Goal: Task Accomplishment & Management: Manage account settings

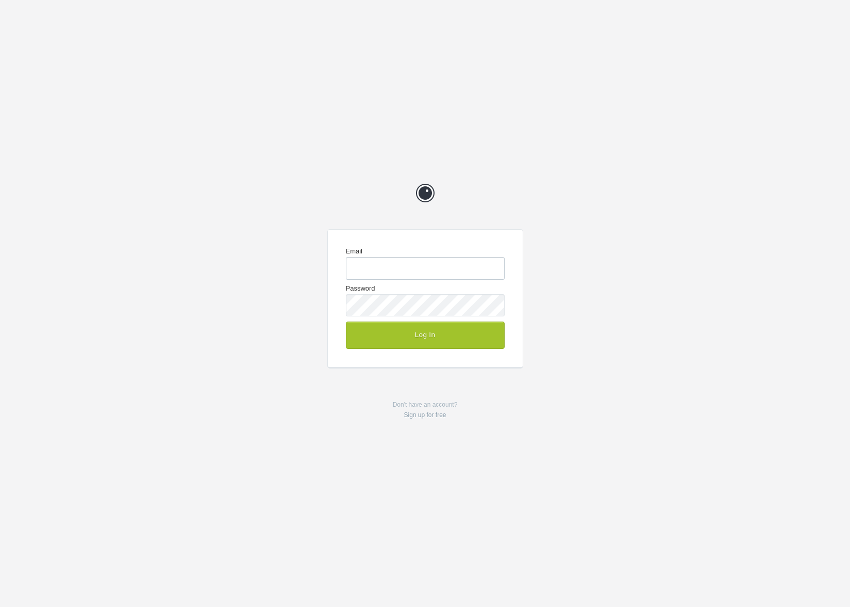
click at [396, 273] on input "Email" at bounding box center [425, 268] width 159 height 22
type input "[EMAIL_ADDRESS][DOMAIN_NAME]"
click at [424, 337] on button "Log In" at bounding box center [425, 334] width 159 height 27
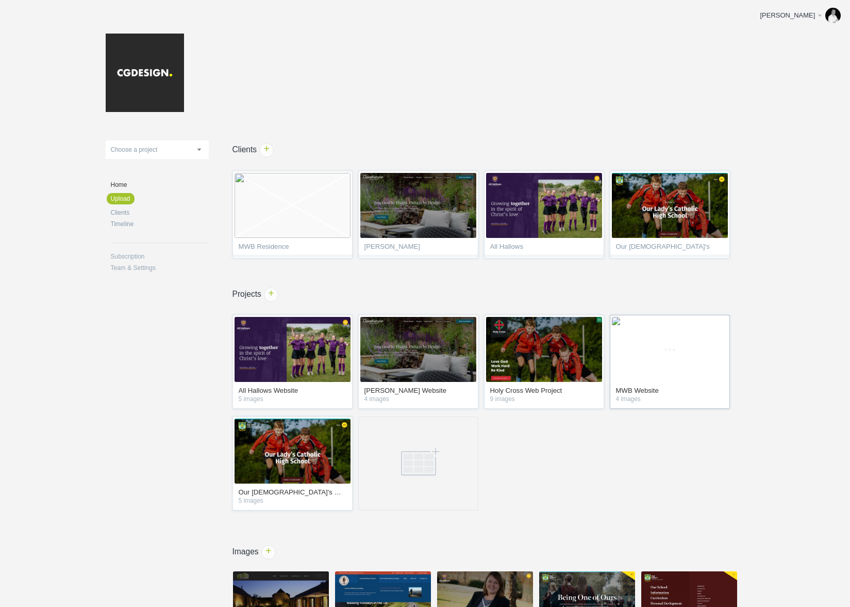
click at [646, 389] on link "MWB Website" at bounding box center [670, 391] width 108 height 9
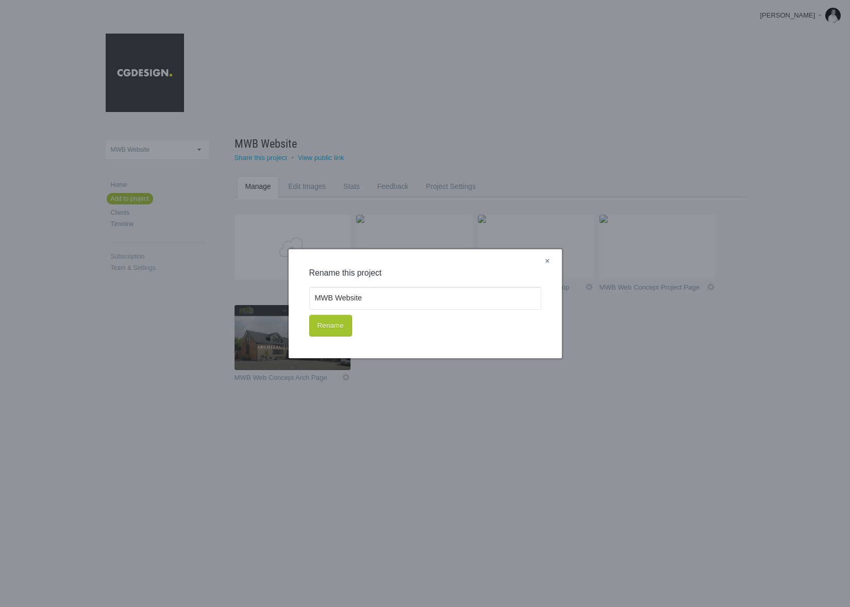
click at [547, 259] on link "×" at bounding box center [547, 261] width 13 height 13
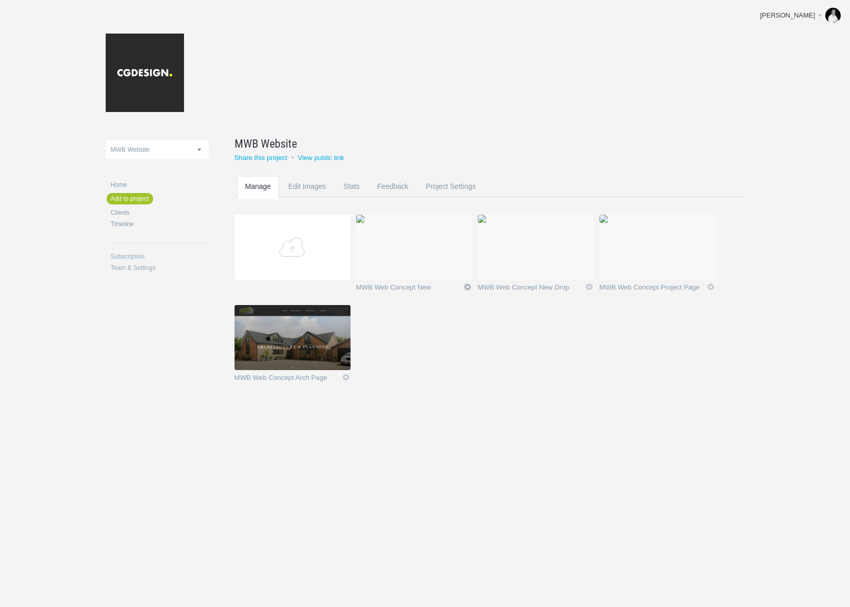
click at [467, 287] on link "Icon" at bounding box center [467, 286] width 9 height 9
click at [436, 269] on link "Delete" at bounding box center [447, 269] width 62 height 12
click at [436, 269] on link "Yeah I'm sure" at bounding box center [447, 269] width 62 height 12
click at [590, 285] on link "Icon" at bounding box center [589, 286] width 9 height 9
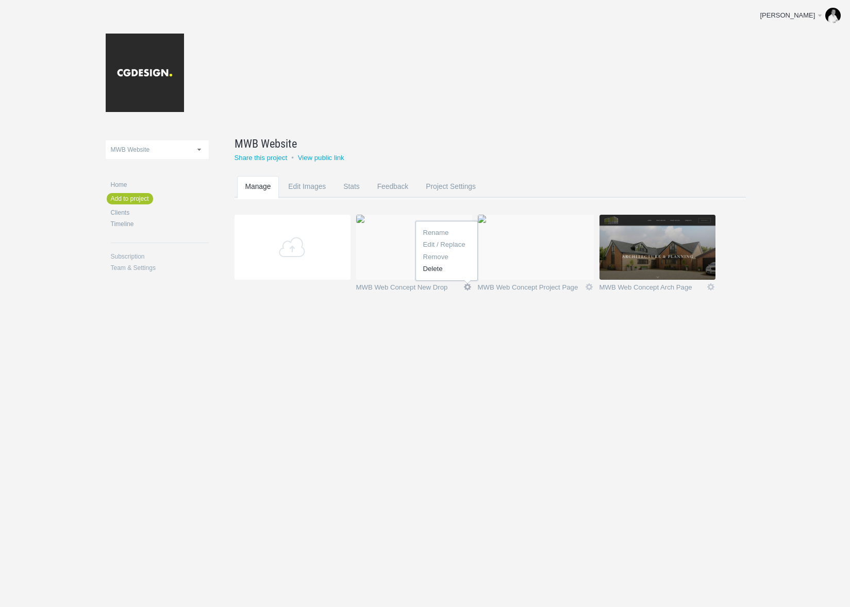
click at [433, 270] on link "Delete" at bounding box center [447, 269] width 62 height 12
click at [437, 270] on link "Yeah I'm sure" at bounding box center [447, 269] width 62 height 12
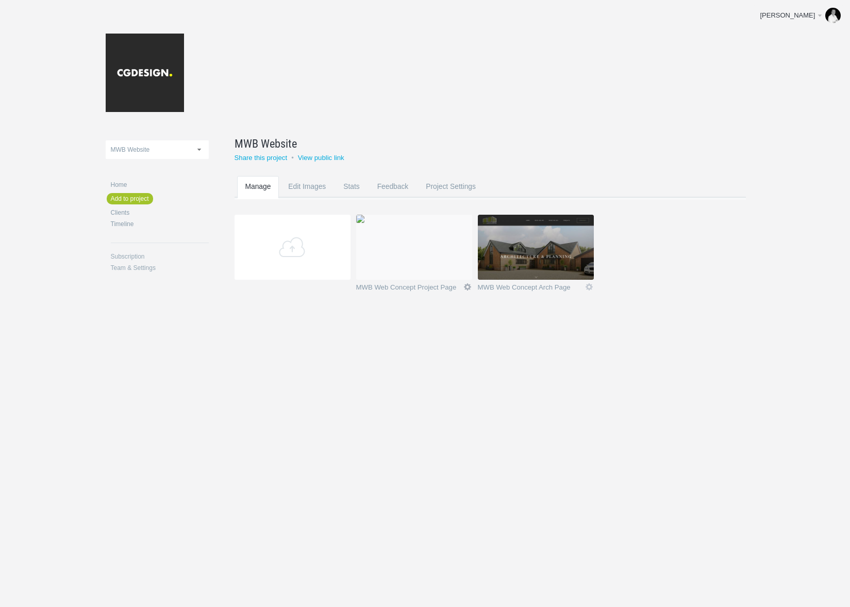
click at [467, 285] on link "Icon" at bounding box center [467, 286] width 9 height 9
click at [446, 271] on link "Delete" at bounding box center [447, 269] width 62 height 12
click at [454, 268] on link "Yeah I'm sure" at bounding box center [447, 269] width 62 height 12
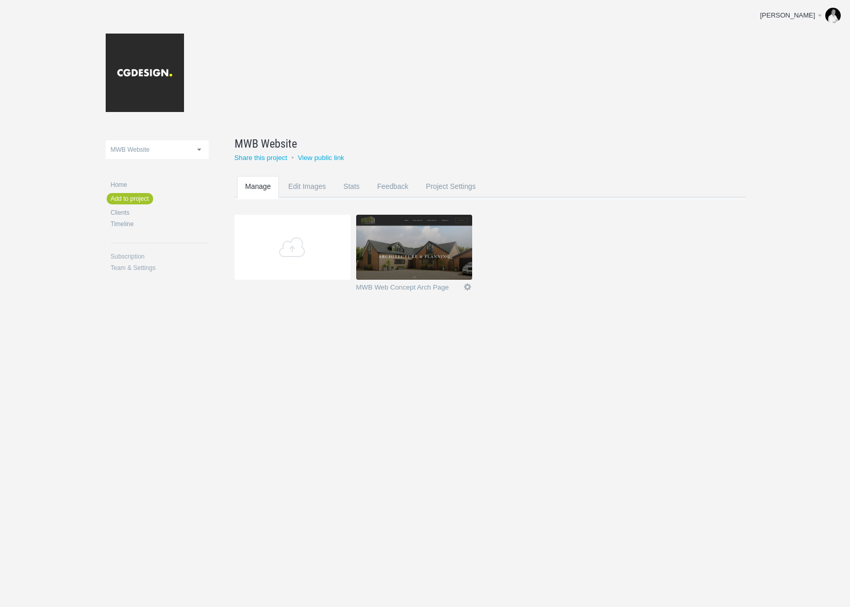
click at [463, 285] on link "Icon" at bounding box center [467, 286] width 9 height 9
click at [455, 271] on link "Delete" at bounding box center [447, 269] width 62 height 12
click at [455, 268] on link "Yeah I'm sure" at bounding box center [447, 269] width 62 height 12
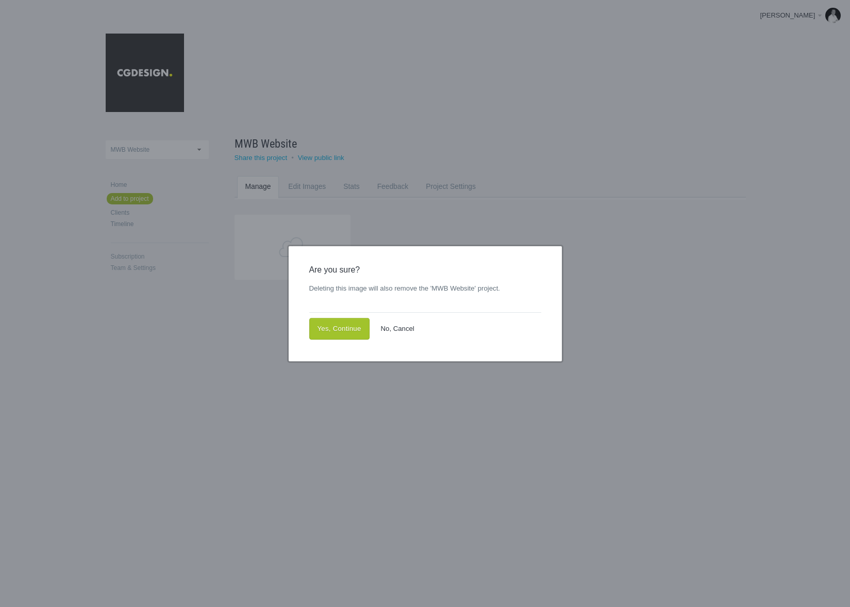
click at [388, 329] on link "No, Cancel" at bounding box center [398, 329] width 50 height 22
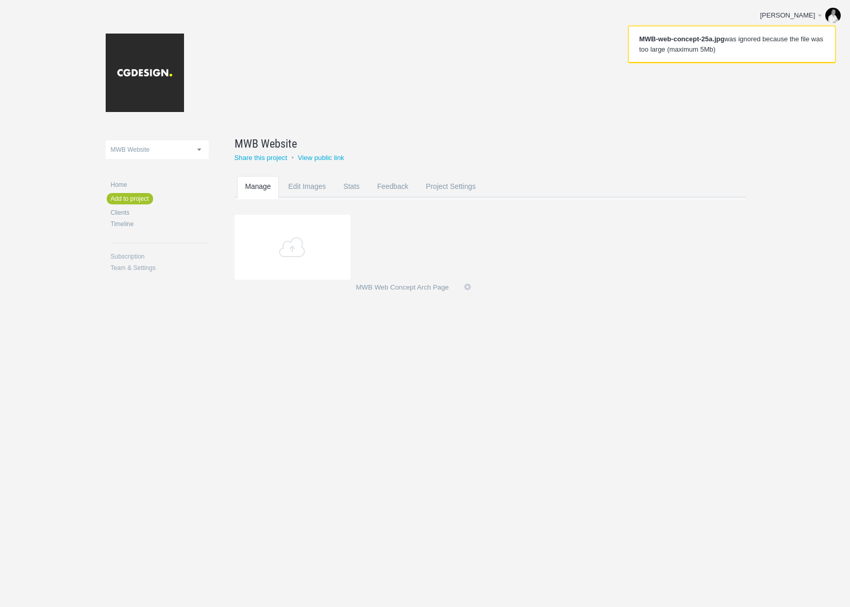
click at [484, 256] on section "Add MWB Web Concept Arch Page Icon Rename Edit / Replace Remove Delete Yeah I'm…" at bounding box center [498, 260] width 527 height 90
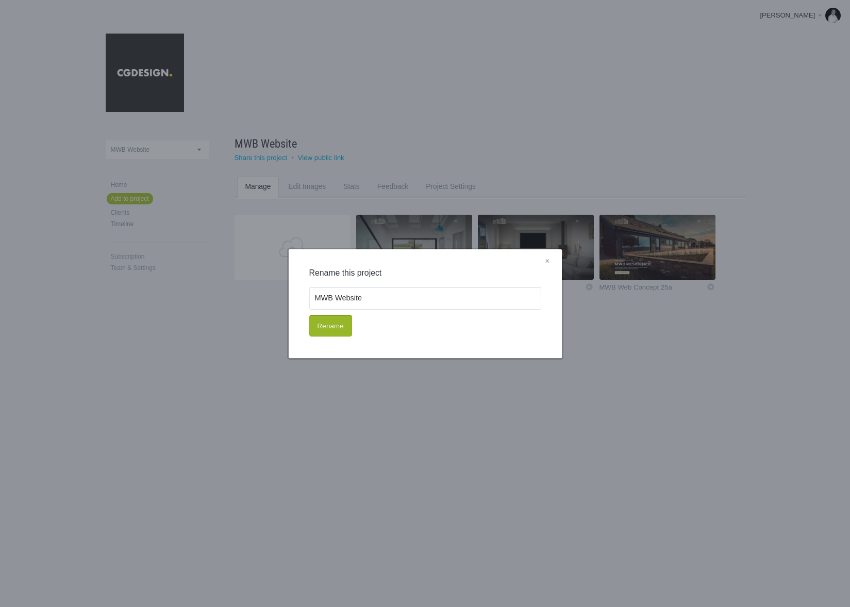
click at [341, 328] on button "Rename" at bounding box center [330, 326] width 43 height 22
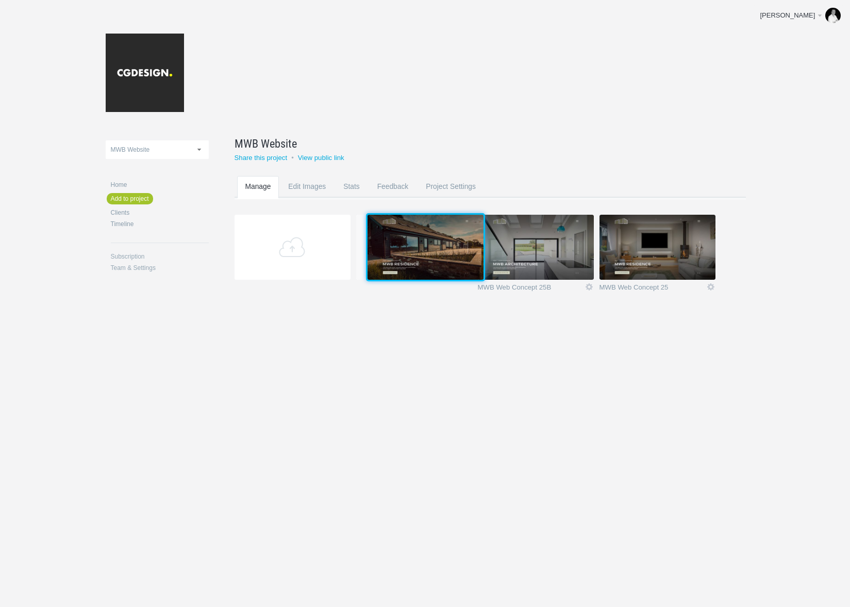
drag, startPoint x: 660, startPoint y: 257, endPoint x: 427, endPoint y: 255, distance: 233.6
click at [427, 255] on img at bounding box center [426, 247] width 116 height 65
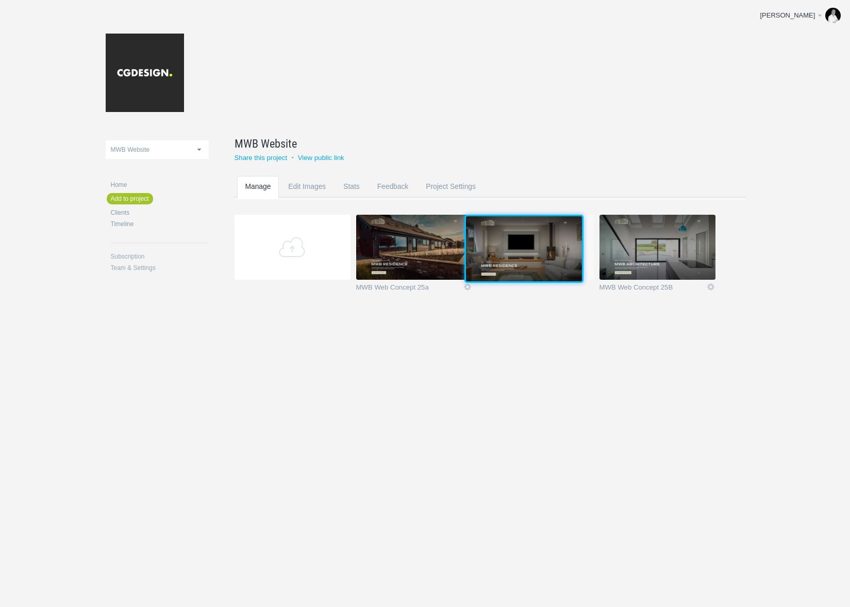
drag, startPoint x: 666, startPoint y: 257, endPoint x: 531, endPoint y: 257, distance: 135.1
click at [531, 257] on img at bounding box center [524, 248] width 116 height 65
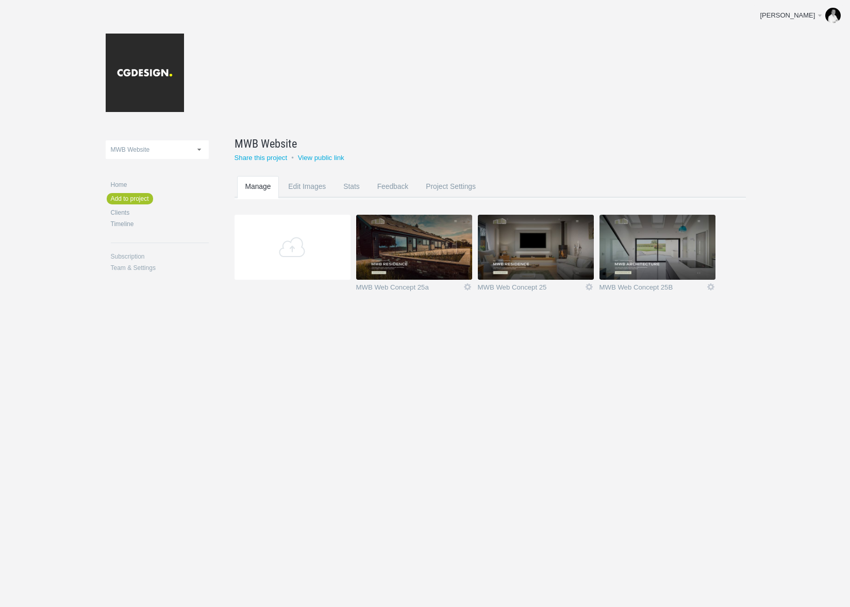
click at [505, 329] on div "All Hallows Website Claire Kenyon Website Holy Cross Web Project MWB Website Ou…" at bounding box center [426, 177] width 640 height 354
click at [416, 252] on img at bounding box center [414, 247] width 116 height 65
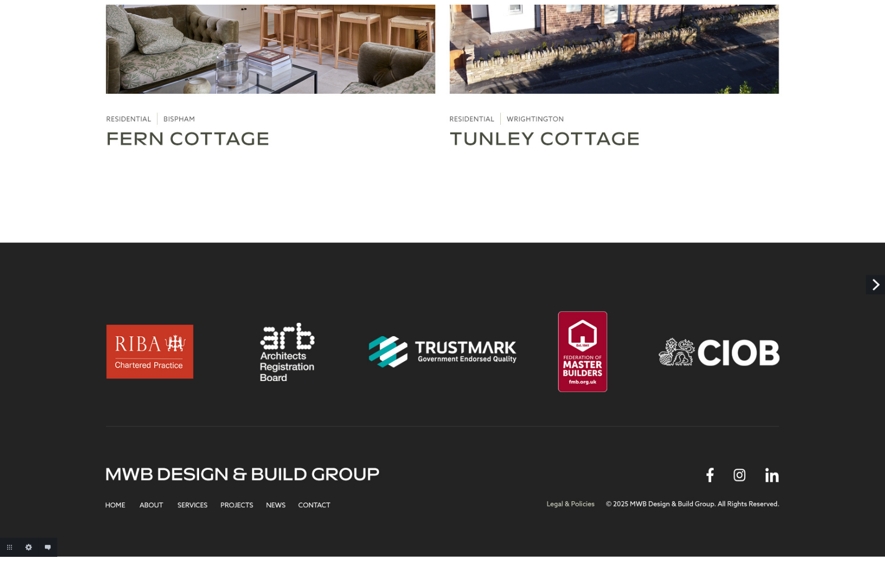
scroll to position [3635, 0]
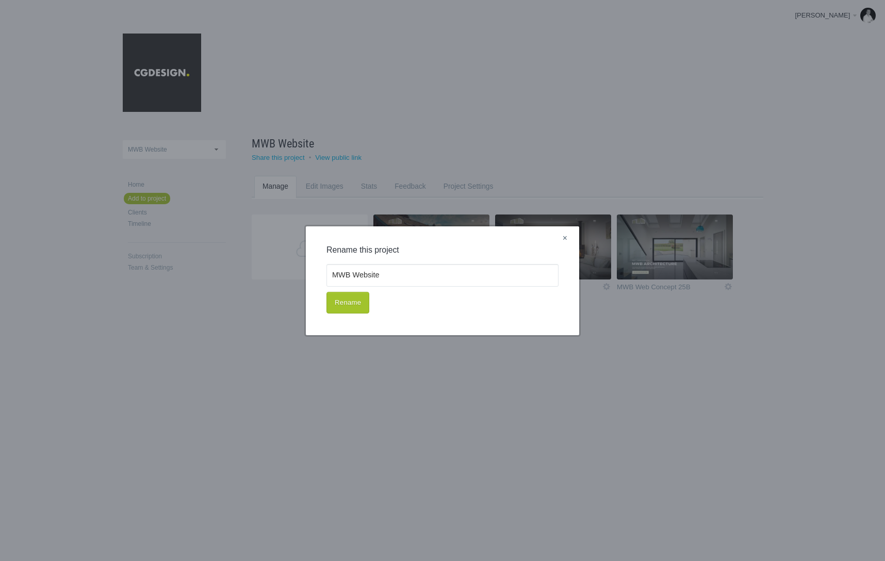
click at [566, 238] on link "×" at bounding box center [565, 238] width 13 height 13
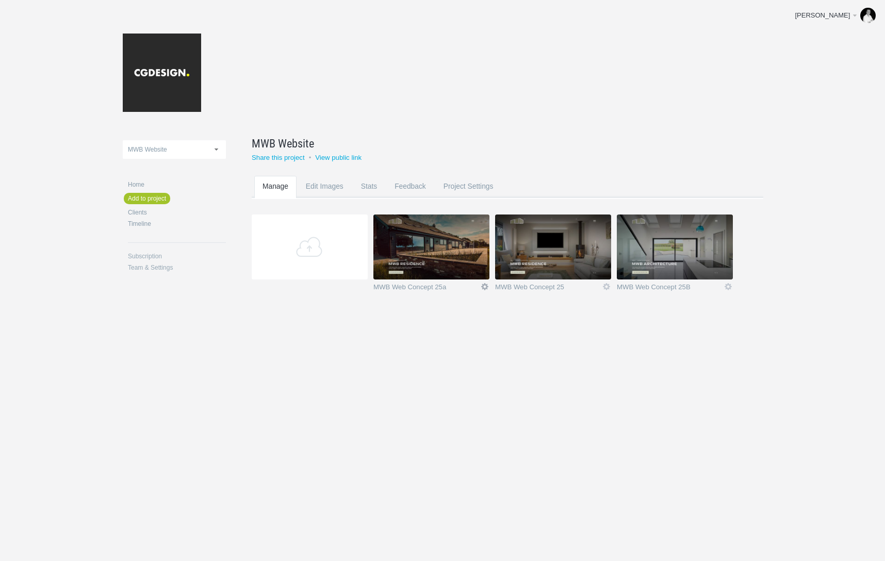
click at [484, 285] on link "Icon" at bounding box center [484, 286] width 9 height 9
click at [457, 266] on link "Delete" at bounding box center [464, 269] width 62 height 12
click at [459, 266] on link "Yeah I'm sure" at bounding box center [464, 269] width 62 height 12
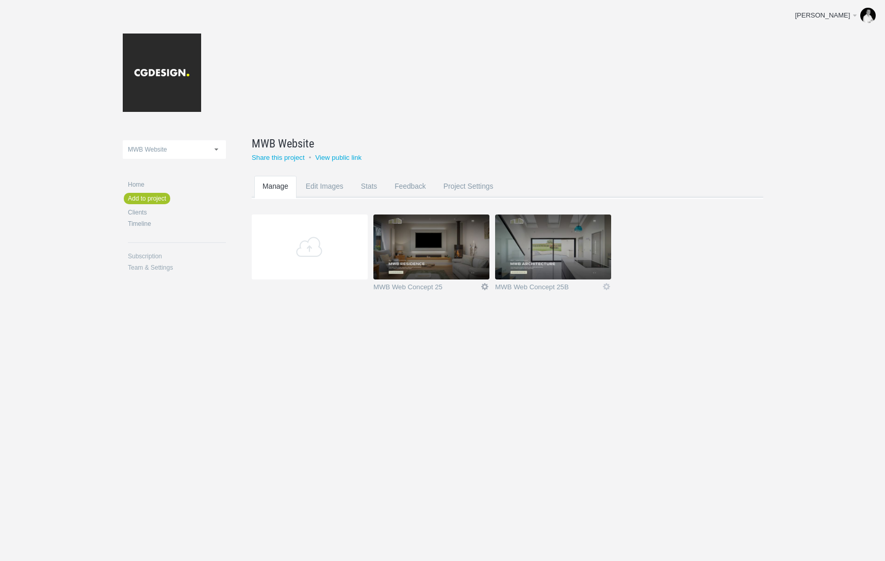
click at [486, 286] on link "Icon" at bounding box center [484, 286] width 9 height 9
click at [457, 266] on link "Delete" at bounding box center [464, 269] width 62 height 12
click at [462, 267] on link "Yeah I'm sure" at bounding box center [464, 269] width 62 height 12
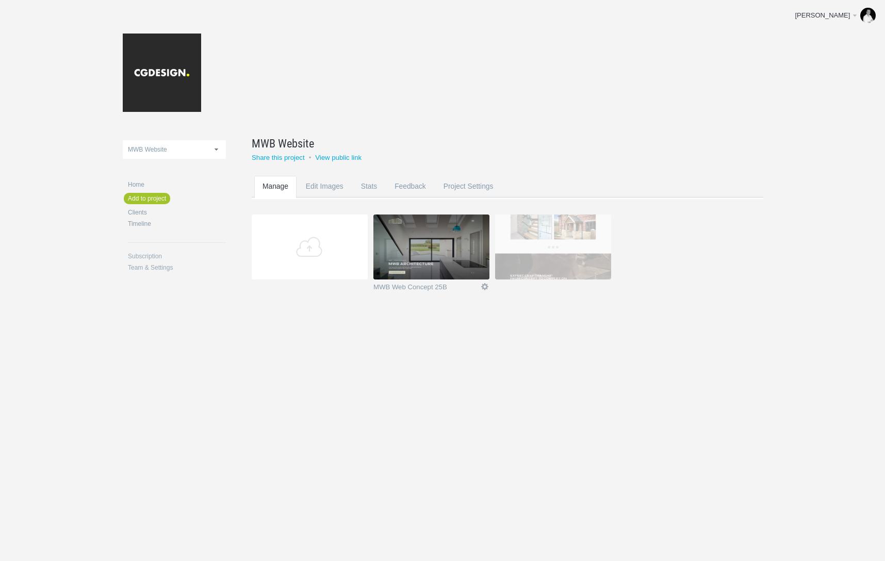
click at [484, 286] on link "Icon" at bounding box center [484, 286] width 9 height 9
click at [455, 269] on link "Delete" at bounding box center [464, 269] width 62 height 12
click at [455, 269] on link "Yeah I'm sure" at bounding box center [464, 269] width 62 height 12
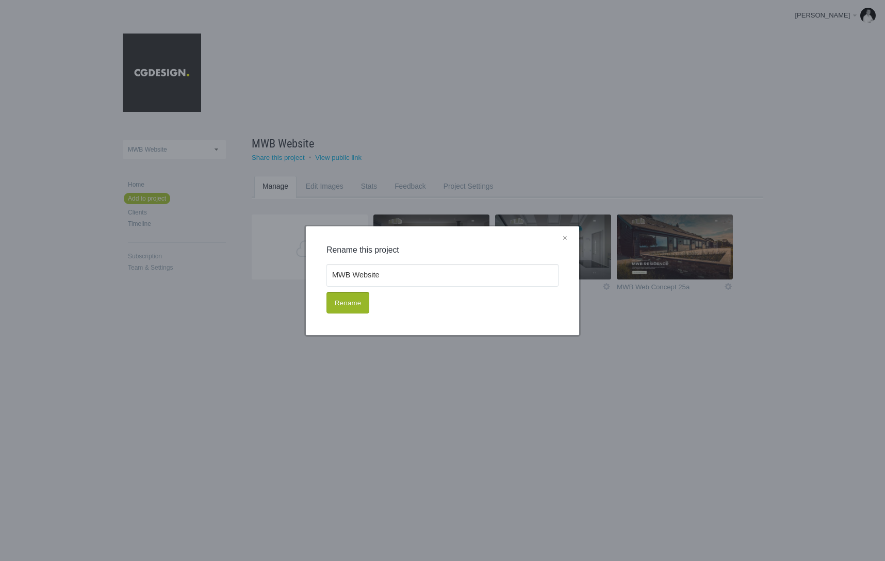
click at [354, 304] on button "Rename" at bounding box center [347, 303] width 43 height 22
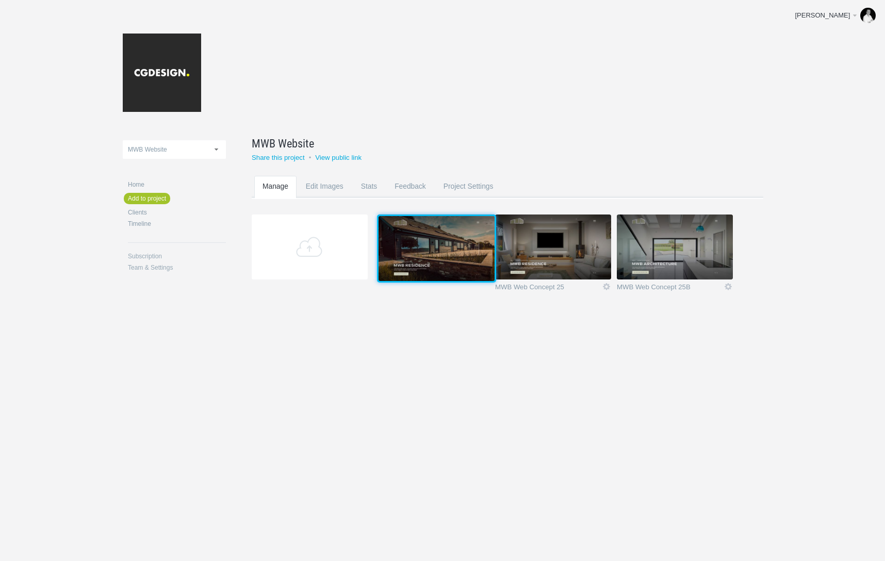
drag, startPoint x: 678, startPoint y: 260, endPoint x: 438, endPoint y: 260, distance: 239.8
click at [438, 260] on img at bounding box center [437, 248] width 116 height 65
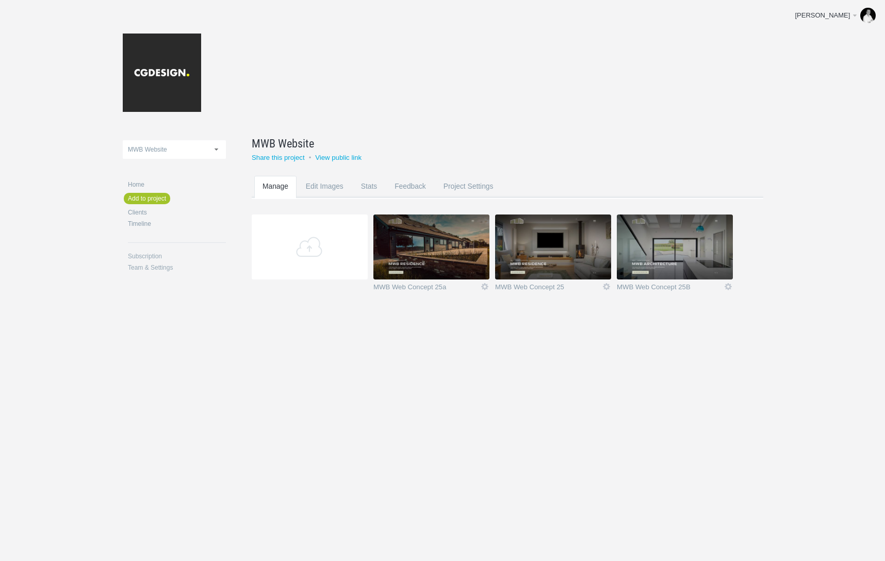
click at [502, 339] on div "All Hallows Website Claire Kenyon Website Holy Cross Web Project MWB Website Ou…" at bounding box center [443, 177] width 640 height 354
click at [422, 240] on img at bounding box center [431, 247] width 116 height 65
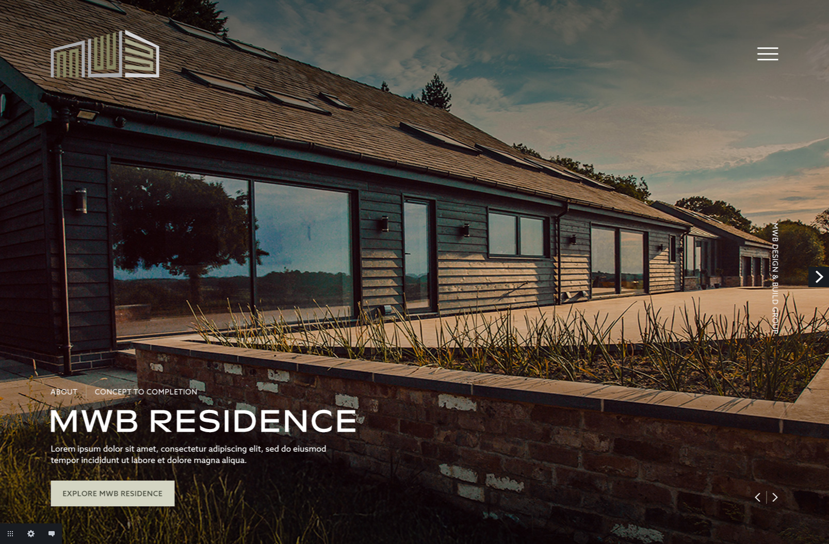
click at [813, 276] on link "Next" at bounding box center [818, 277] width 21 height 21
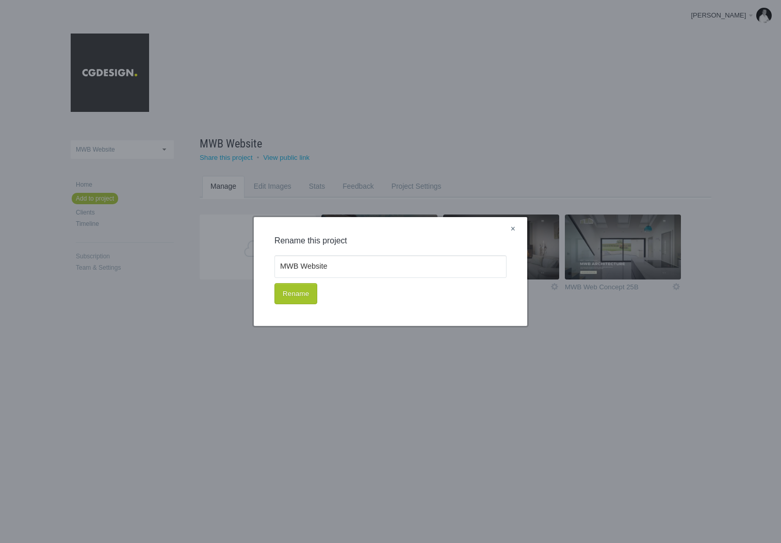
click at [516, 232] on link "×" at bounding box center [512, 229] width 13 height 13
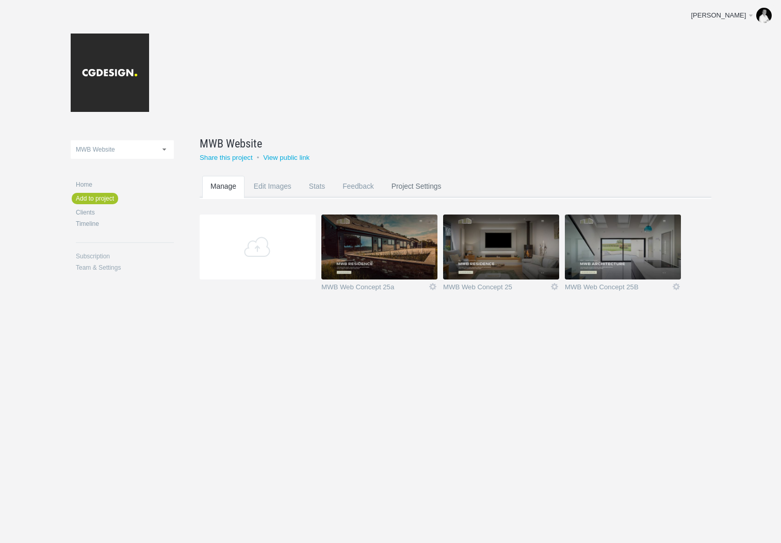
click at [421, 186] on link "Project Settings" at bounding box center [416, 196] width 67 height 41
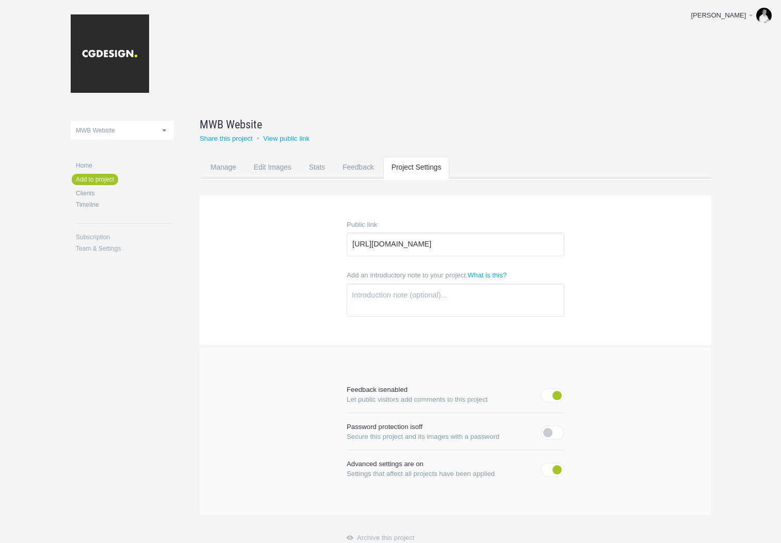
scroll to position [17, 0]
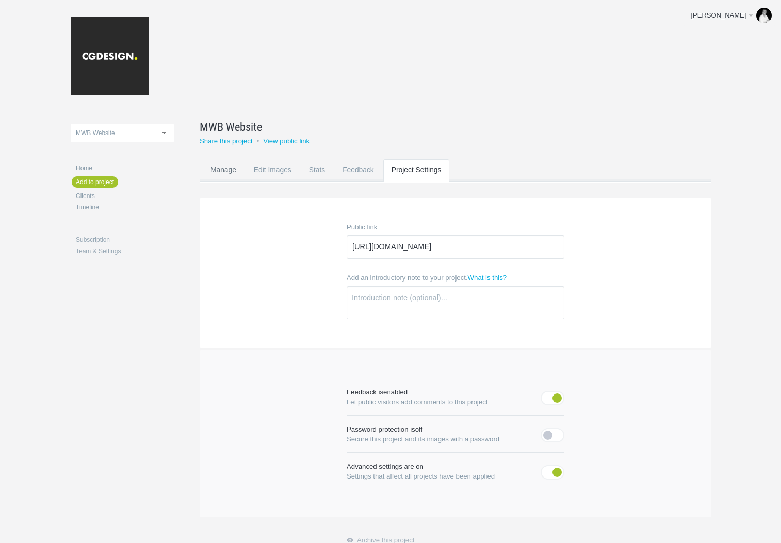
click at [211, 170] on link "Manage" at bounding box center [223, 179] width 42 height 41
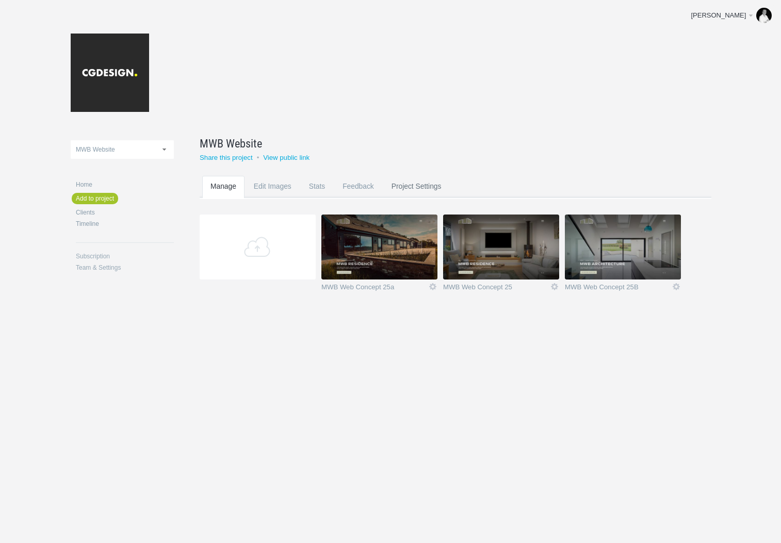
click at [415, 183] on link "Project Settings" at bounding box center [416, 196] width 67 height 41
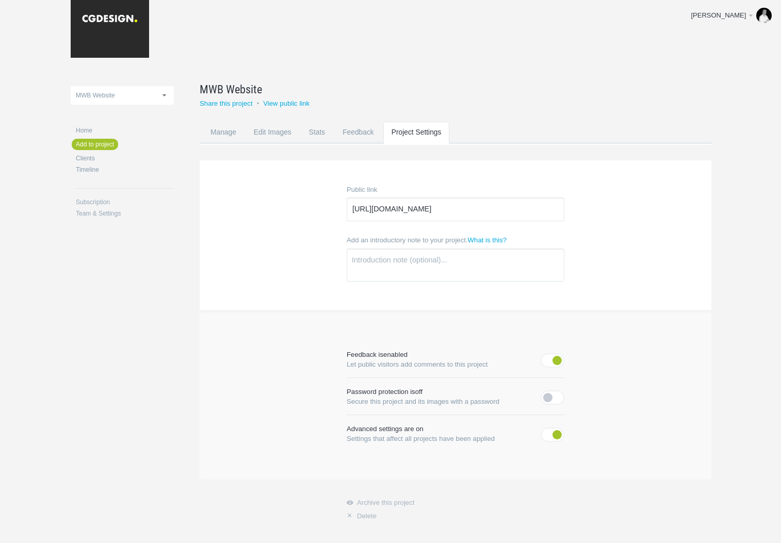
scroll to position [88, 0]
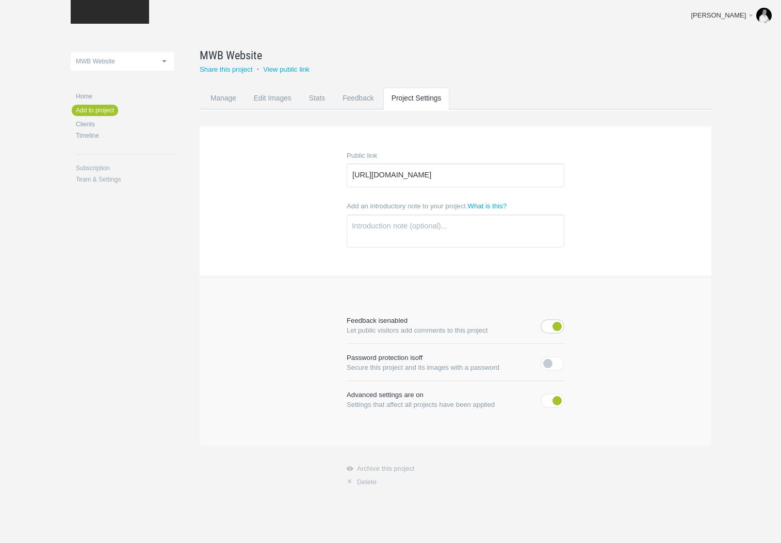
click at [553, 327] on em "•" at bounding box center [556, 326] width 9 height 9
click at [554, 402] on em "•" at bounding box center [556, 400] width 9 height 9
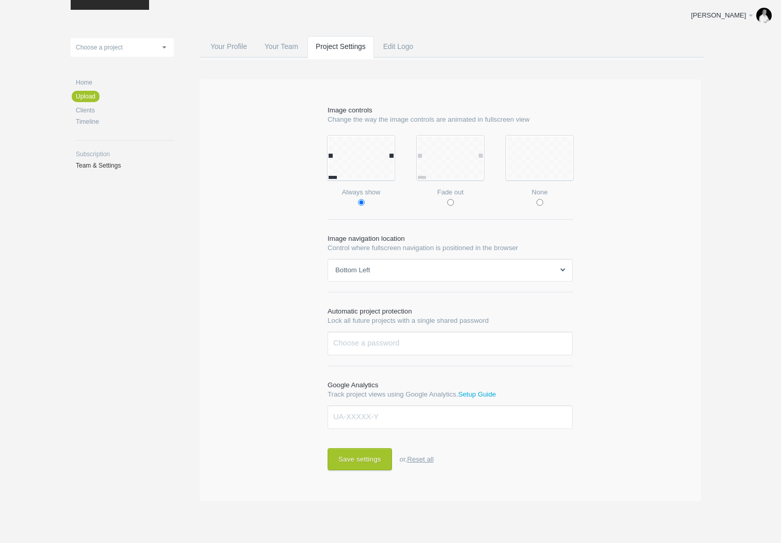
scroll to position [103, 0]
click at [382, 453] on button "Save settings" at bounding box center [360, 458] width 64 height 22
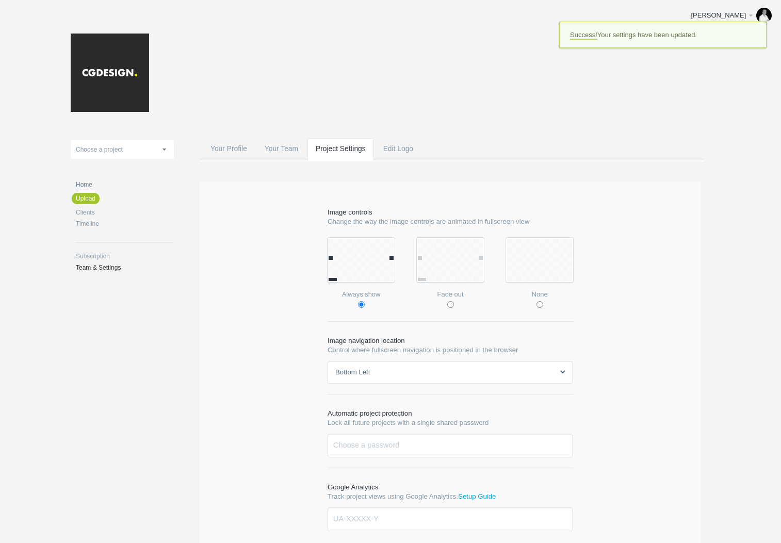
click at [85, 185] on link "Home" at bounding box center [125, 185] width 98 height 6
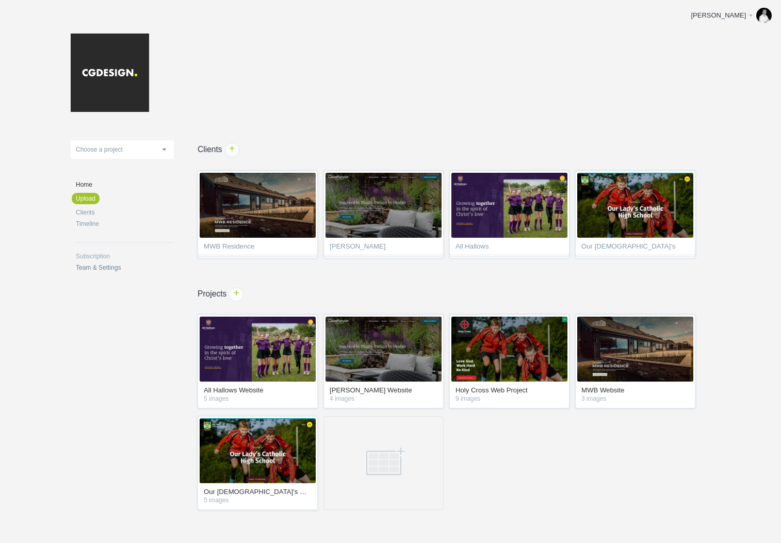
click at [102, 269] on link "Team & Settings" at bounding box center [125, 268] width 98 height 6
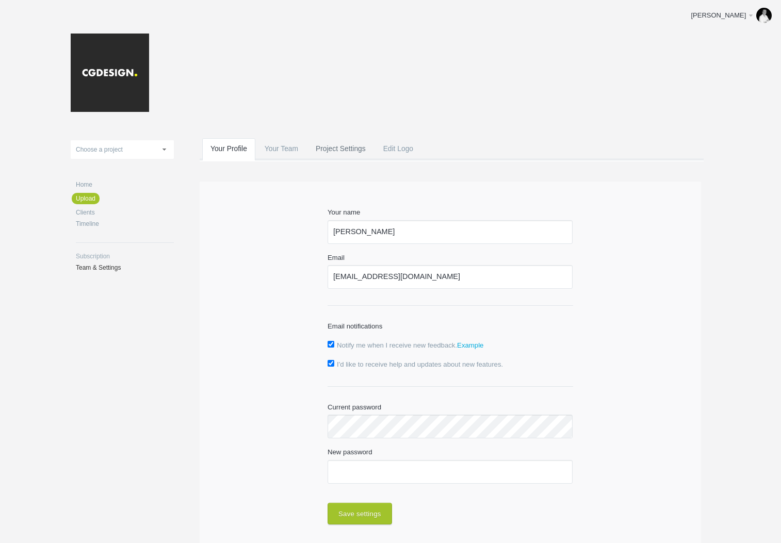
click at [342, 148] on link "Project Settings" at bounding box center [340, 158] width 67 height 41
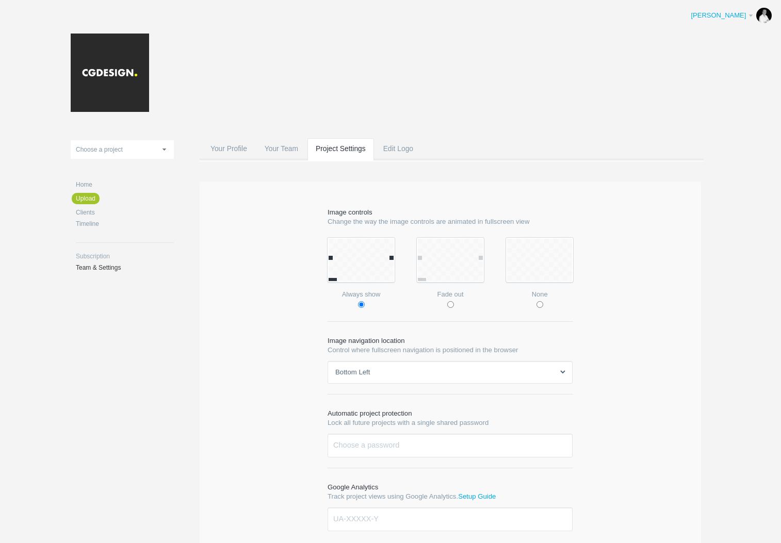
click at [736, 13] on div "[PERSON_NAME]" at bounding box center [719, 15] width 56 height 10
click at [633, 17] on div "All Hallows Website Claire Kenyon Website Holy Cross Web Project MWB Website Ou…" at bounding box center [391, 331] width 640 height 663
click at [87, 182] on link "Home" at bounding box center [125, 185] width 98 height 6
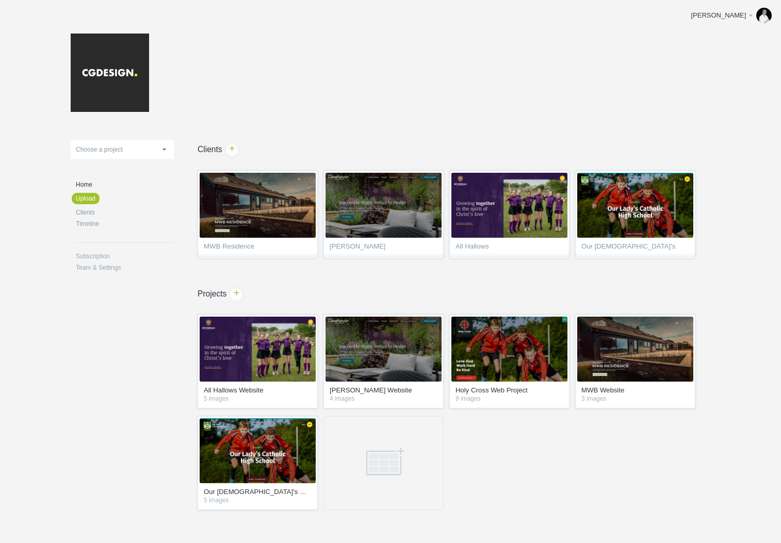
click at [160, 146] on link "Choose a project" at bounding box center [122, 149] width 103 height 19
click at [129, 226] on li "MWB Website" at bounding box center [122, 231] width 103 height 19
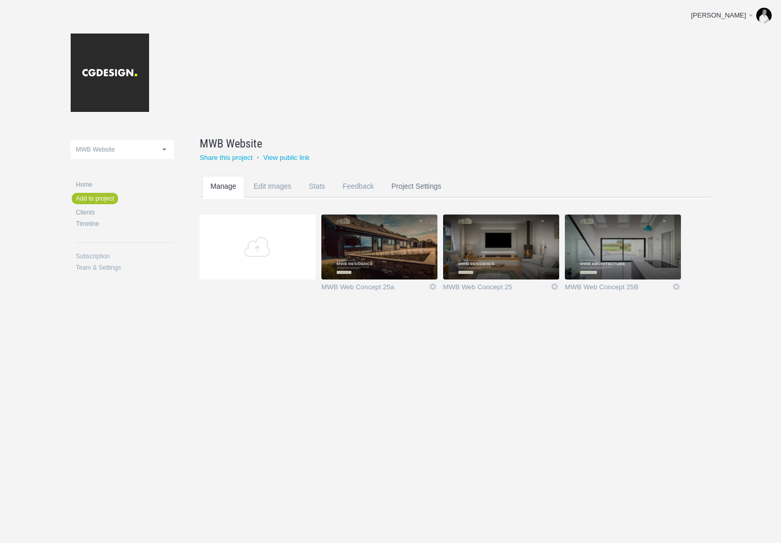
click at [422, 186] on link "Project Settings" at bounding box center [416, 196] width 67 height 41
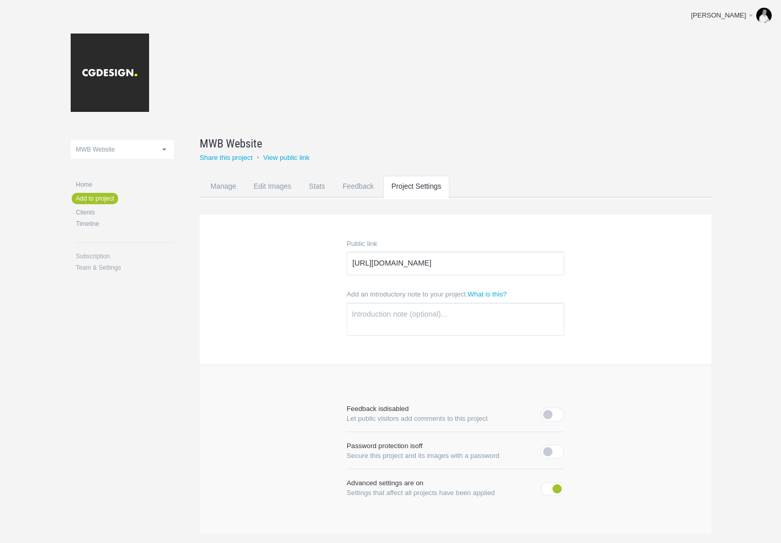
scroll to position [11, 0]
click at [236, 187] on link "Manage" at bounding box center [223, 196] width 42 height 41
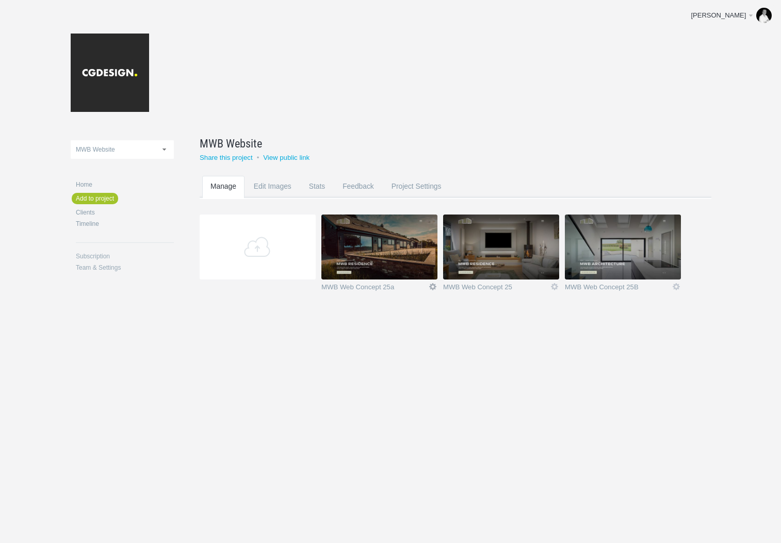
click at [432, 288] on link "Icon" at bounding box center [432, 286] width 9 height 9
click at [415, 303] on section "Add MWB Web Concept 25a Icon Rename Edit / Replace Remove Delete Yeah I'm sure …" at bounding box center [463, 260] width 527 height 90
click at [267, 188] on link "Edit Images" at bounding box center [272, 196] width 54 height 41
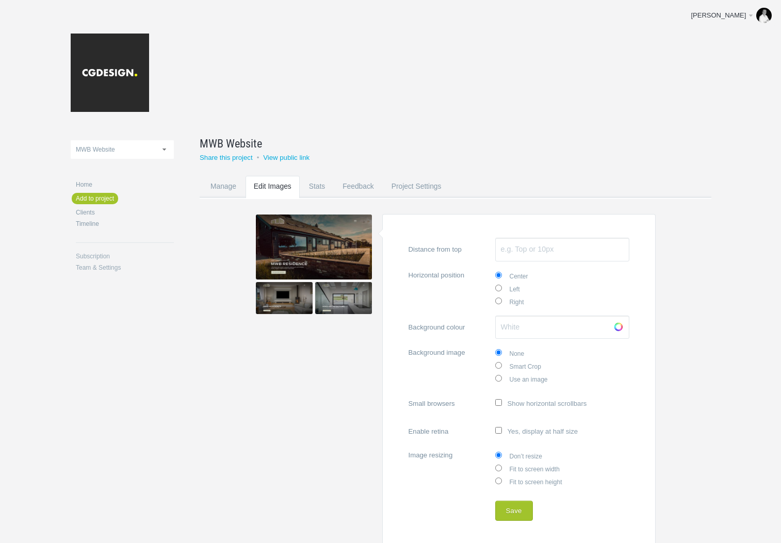
scroll to position [26, 0]
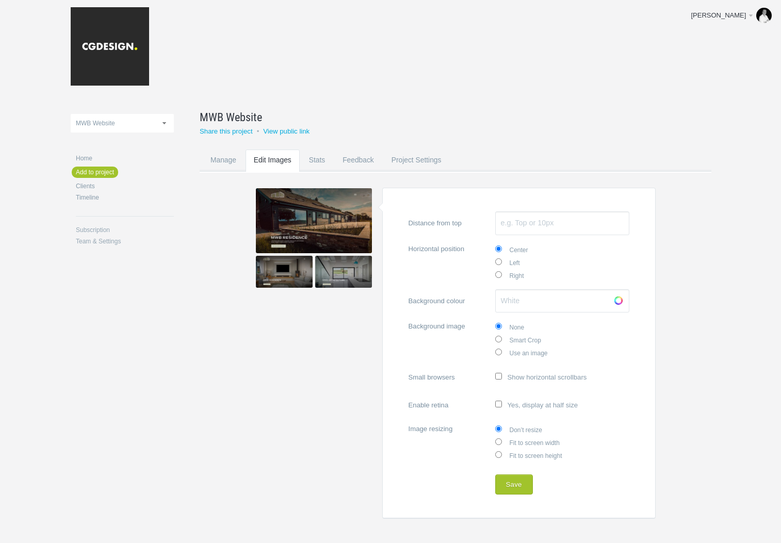
click at [497, 439] on input "Fit to screen width" at bounding box center [498, 441] width 7 height 7
radio input "true"
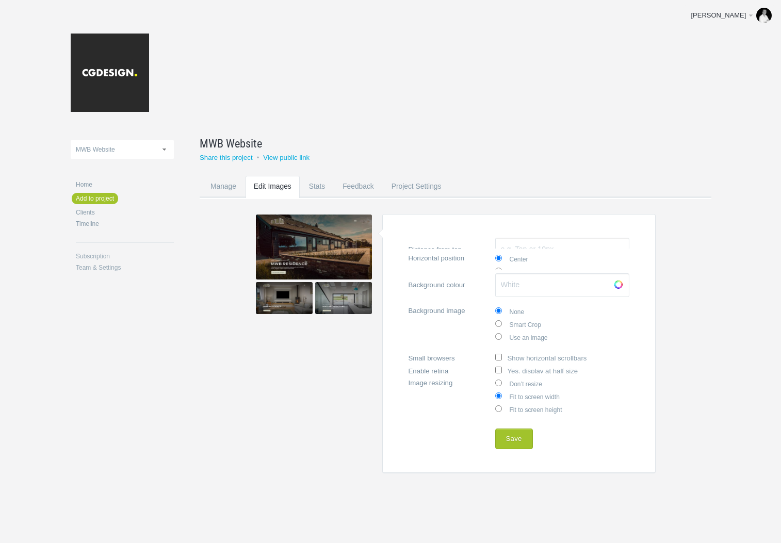
scroll to position [0, 0]
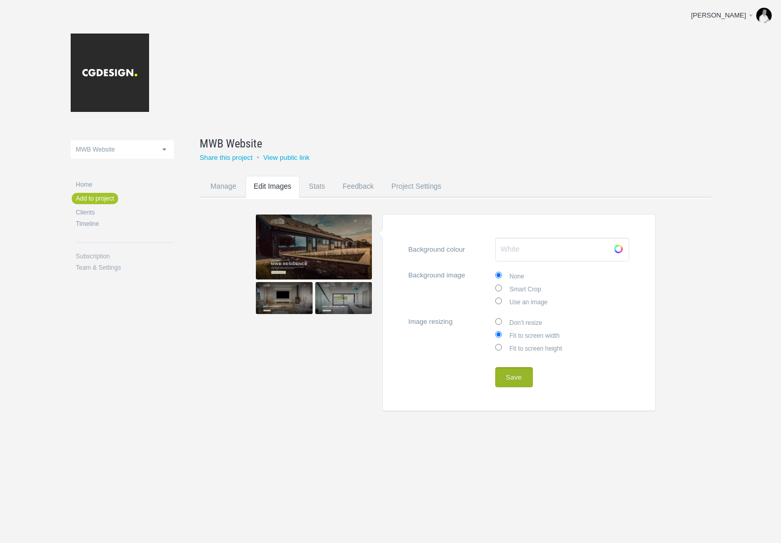
click at [518, 377] on button "Save" at bounding box center [514, 377] width 38 height 21
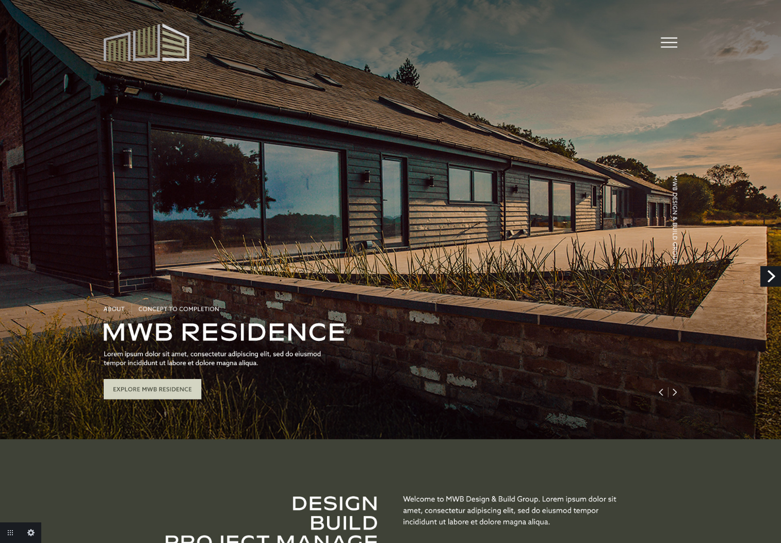
click at [771, 276] on link "Next" at bounding box center [770, 276] width 21 height 21
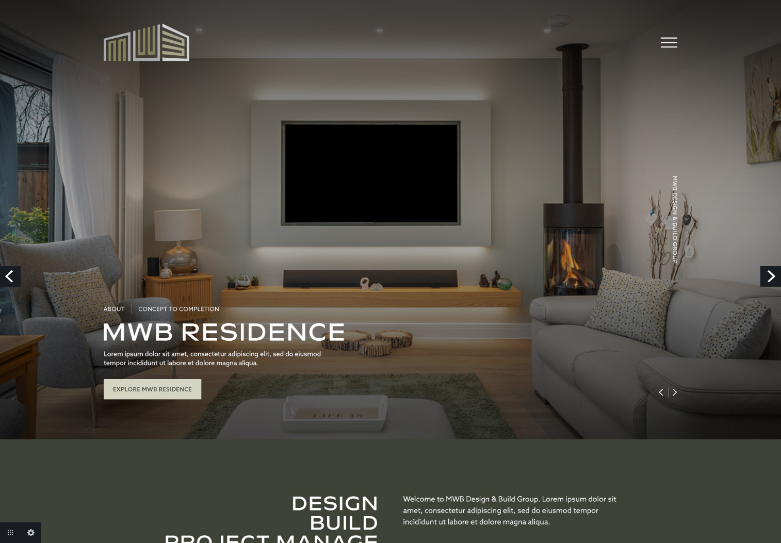
click at [775, 276] on link "Next" at bounding box center [770, 276] width 21 height 21
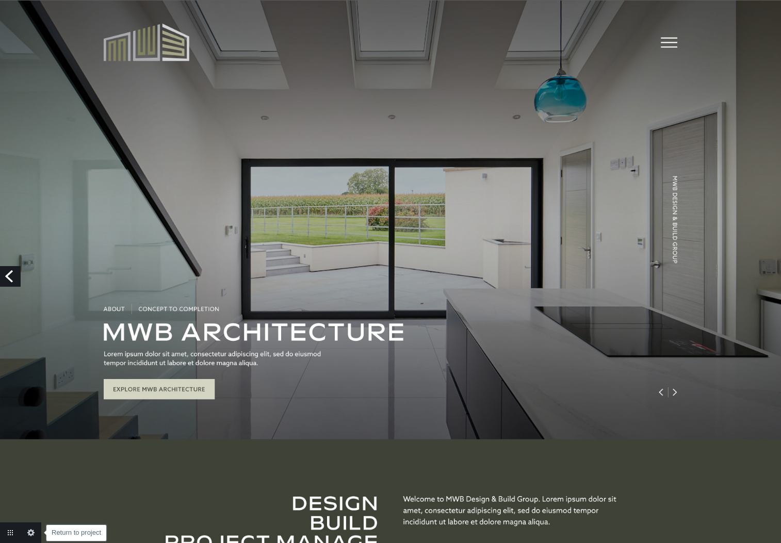
click at [8, 528] on link "Return to project" at bounding box center [10, 532] width 21 height 21
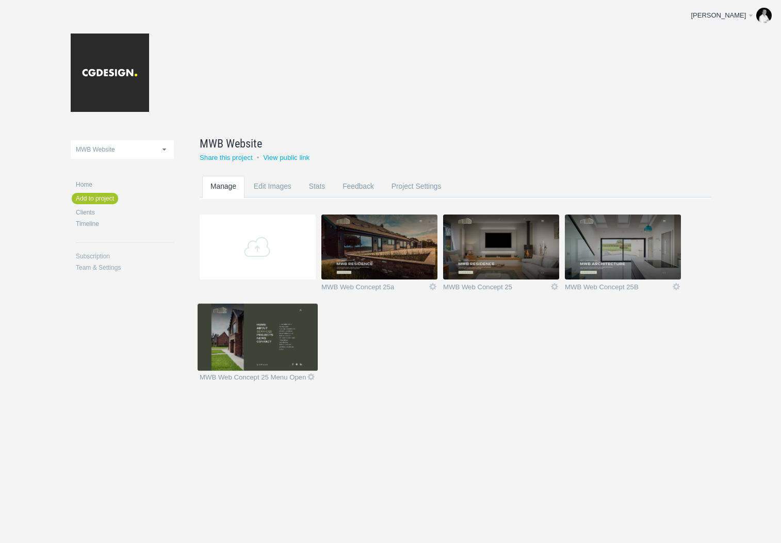
click at [279, 341] on img at bounding box center [258, 337] width 116 height 65
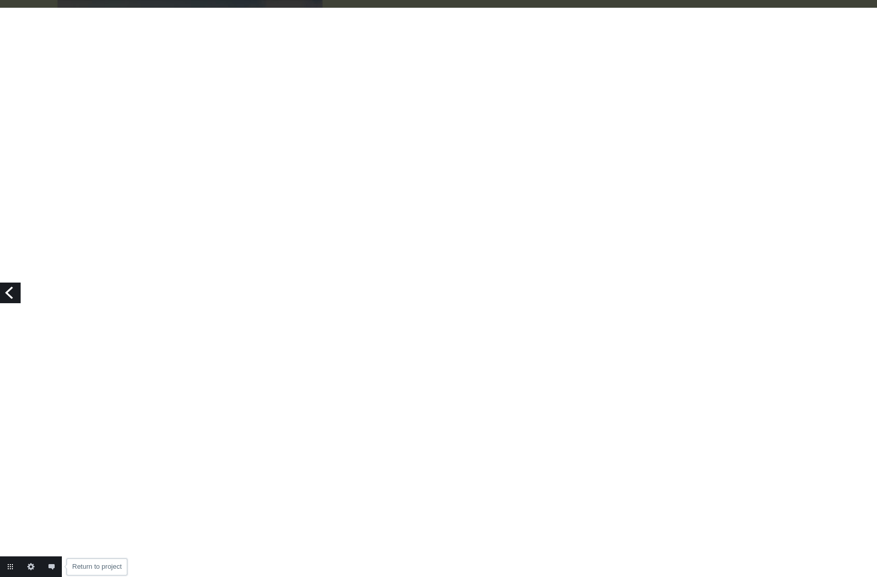
click at [10, 543] on link "Return to project" at bounding box center [10, 566] width 21 height 21
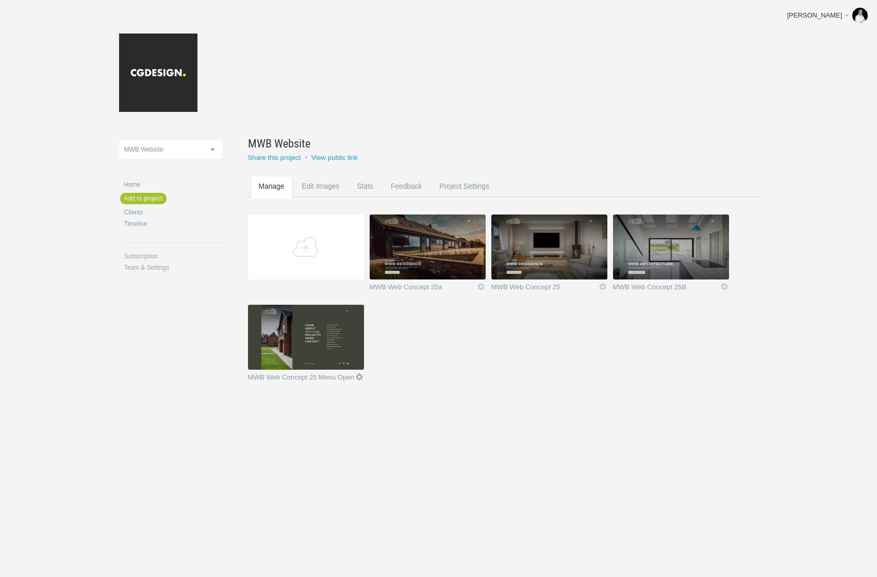
click at [357, 376] on link "Icon" at bounding box center [359, 376] width 9 height 9
click at [336, 333] on link "Edit / Replace" at bounding box center [339, 335] width 62 height 12
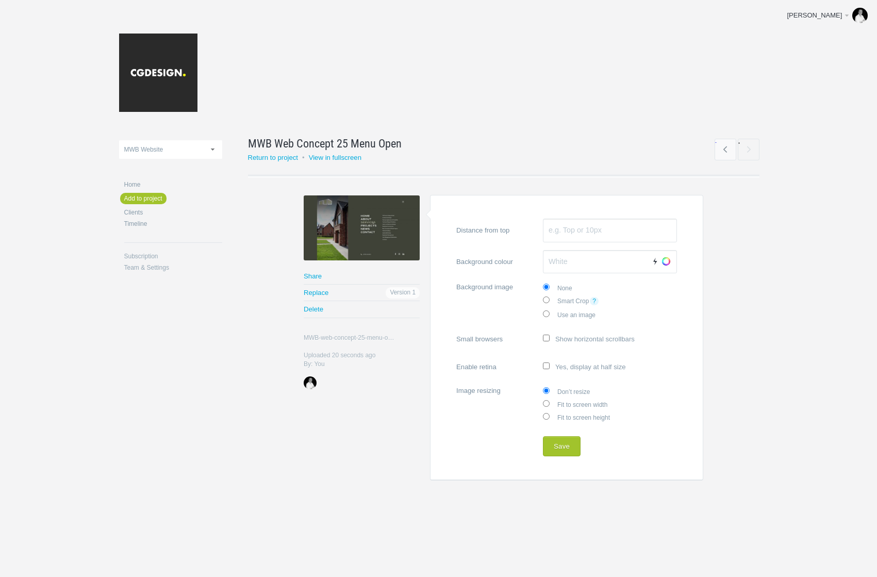
click at [569, 404] on label "Fit to screen width" at bounding box center [610, 404] width 134 height 13
click at [550, 404] on input "Fit to screen width" at bounding box center [546, 403] width 7 height 7
radio input "true"
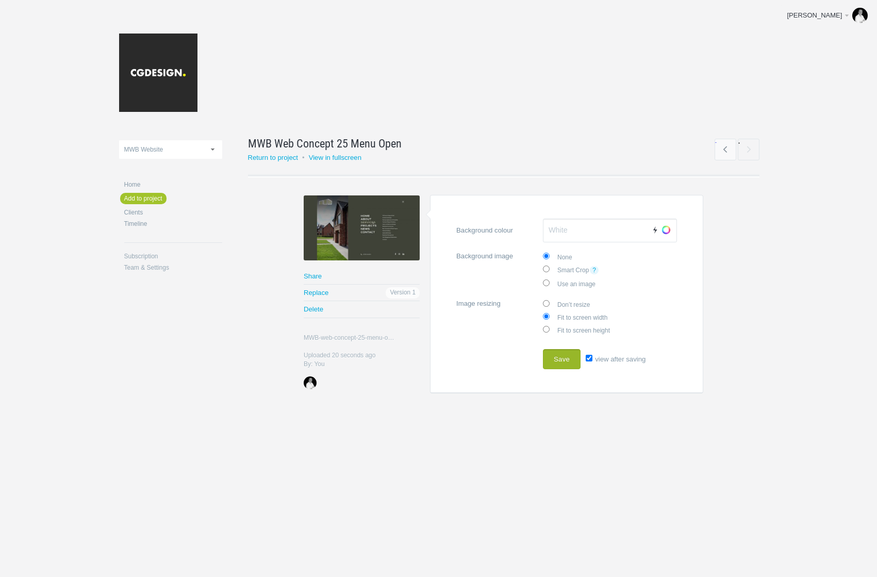
click at [568, 359] on button "Save" at bounding box center [562, 359] width 38 height 21
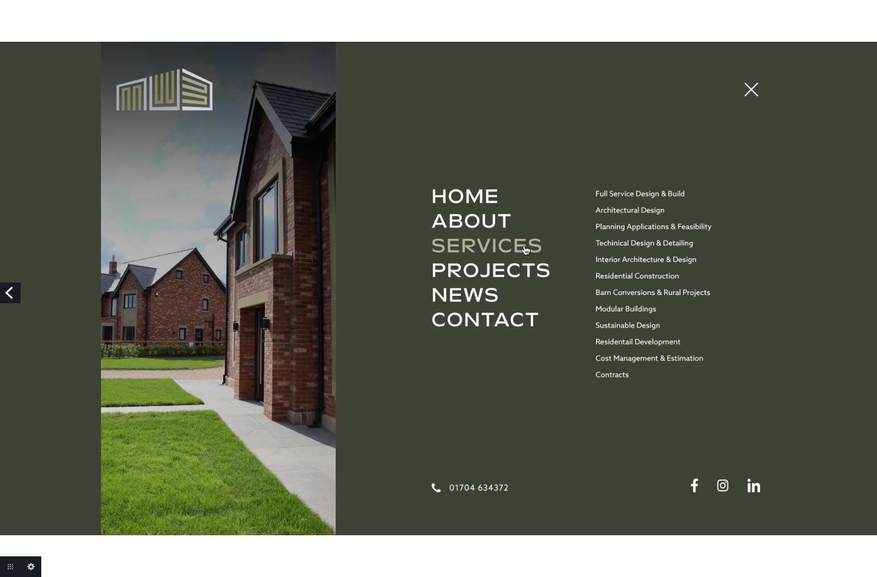
click at [10, 290] on link "Previous" at bounding box center [10, 293] width 21 height 21
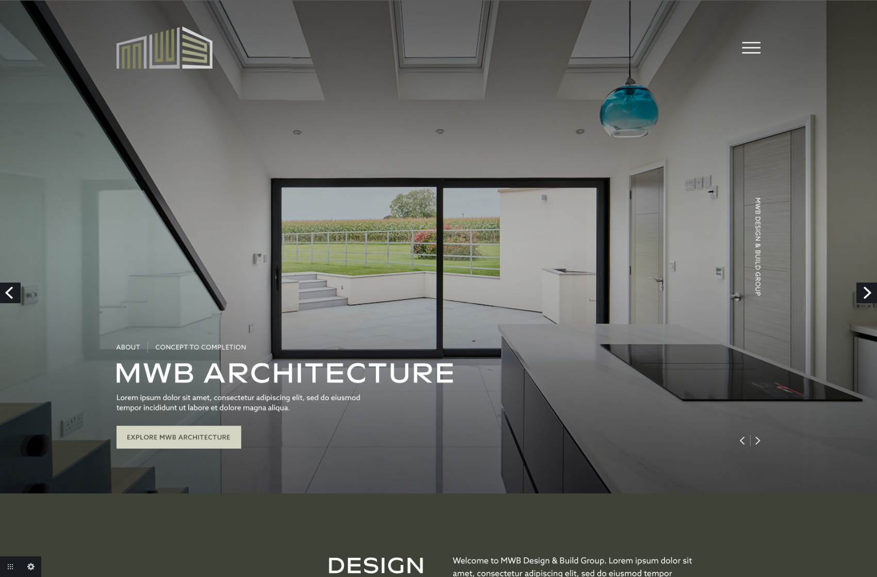
click at [10, 290] on link "Previous" at bounding box center [10, 293] width 21 height 21
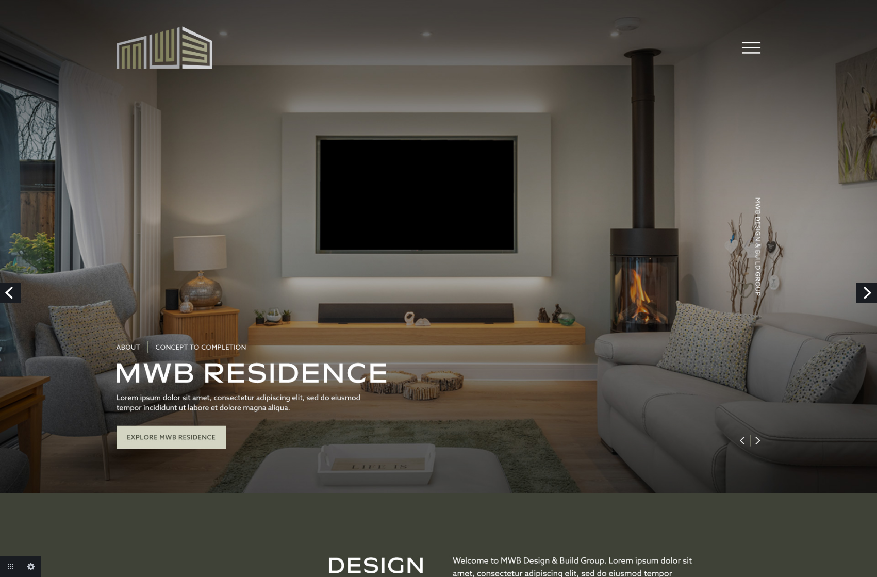
click at [10, 290] on link "Previous" at bounding box center [10, 293] width 21 height 21
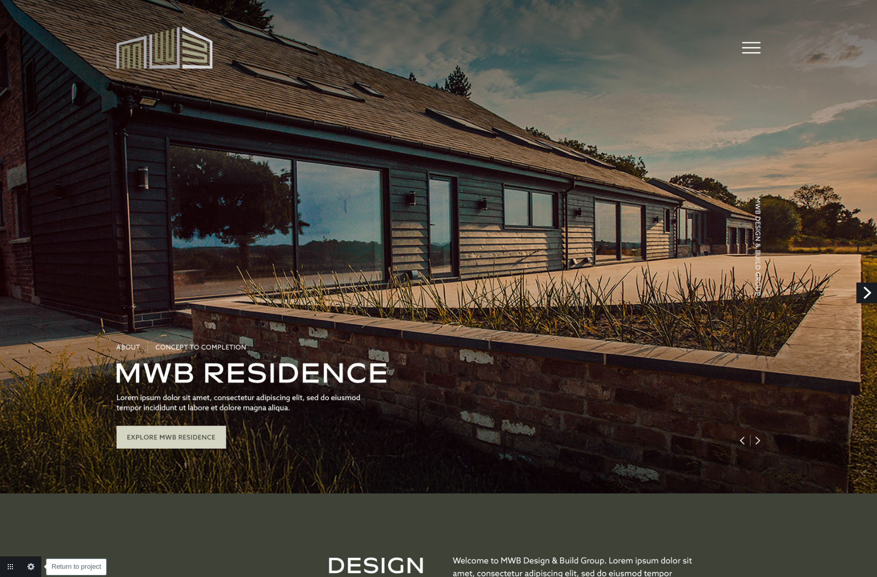
click at [15, 568] on link "Return to project" at bounding box center [10, 566] width 21 height 21
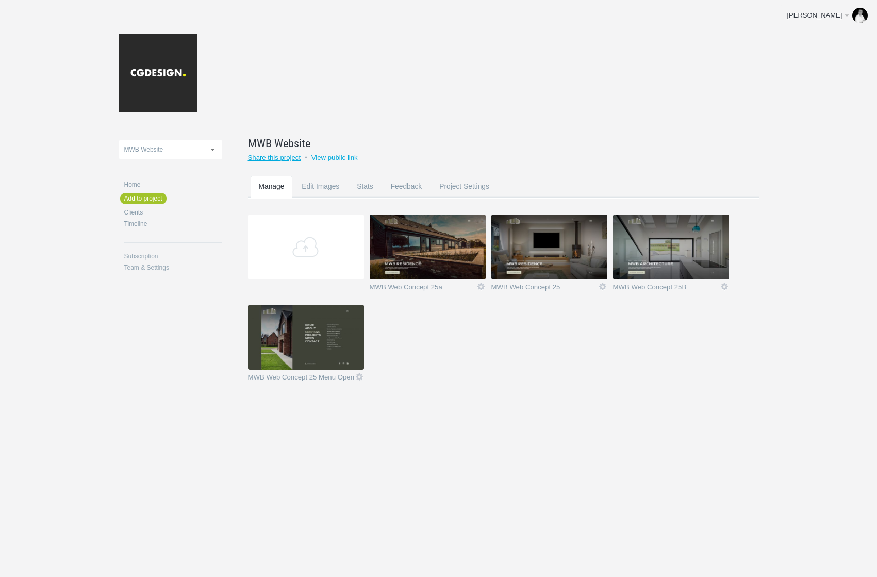
click at [281, 158] on link "Share this project" at bounding box center [274, 158] width 53 height 8
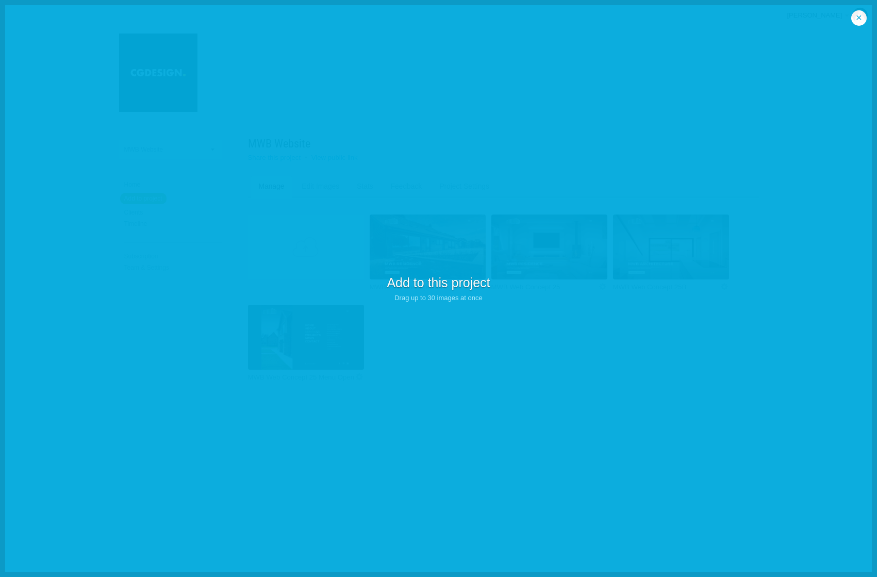
click at [859, 19] on link "×" at bounding box center [859, 17] width 15 height 15
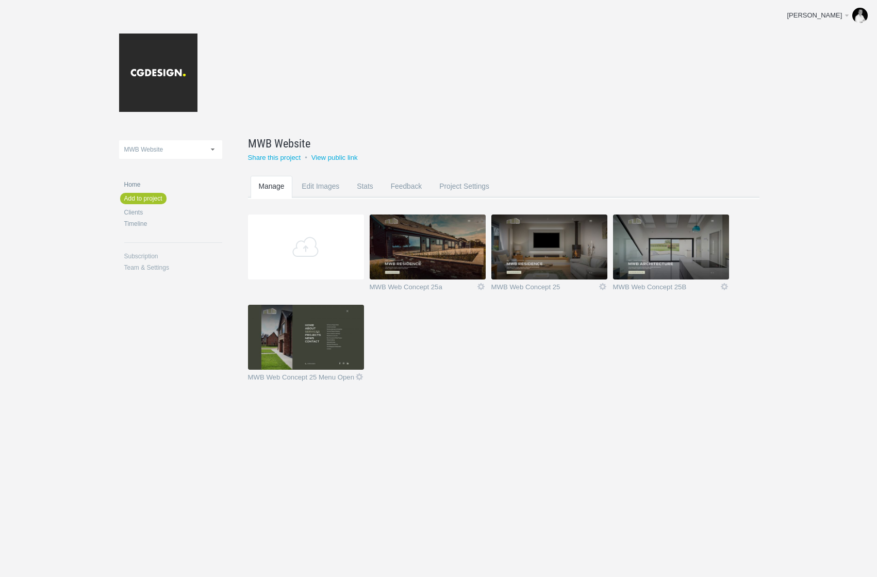
click at [147, 185] on link "Home" at bounding box center [173, 185] width 98 height 6
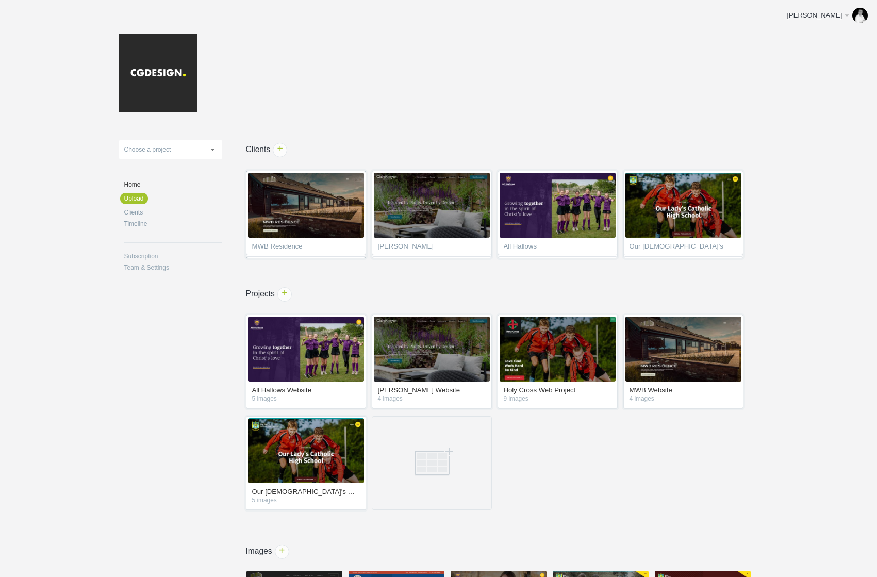
click at [333, 238] on link "MWB Residence" at bounding box center [306, 215] width 120 height 88
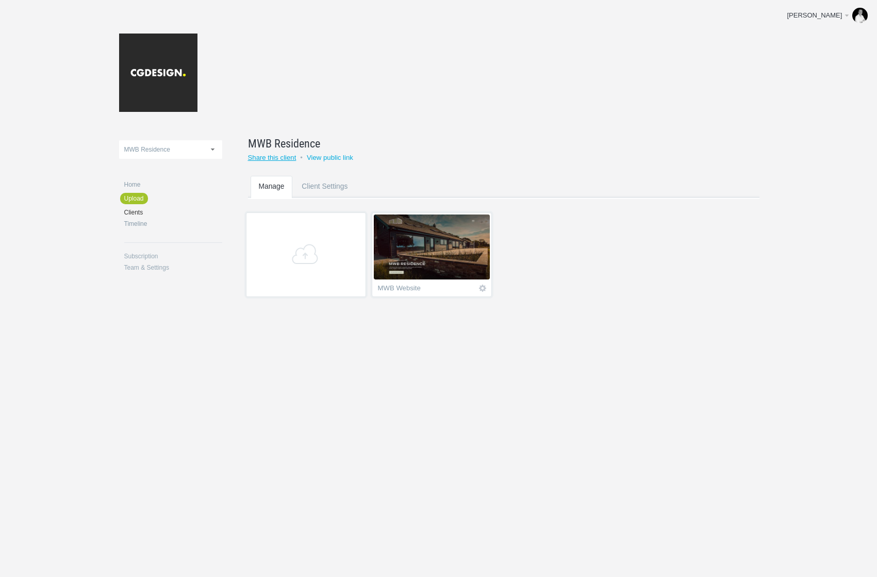
click at [269, 158] on link "Share this client" at bounding box center [272, 158] width 48 height 8
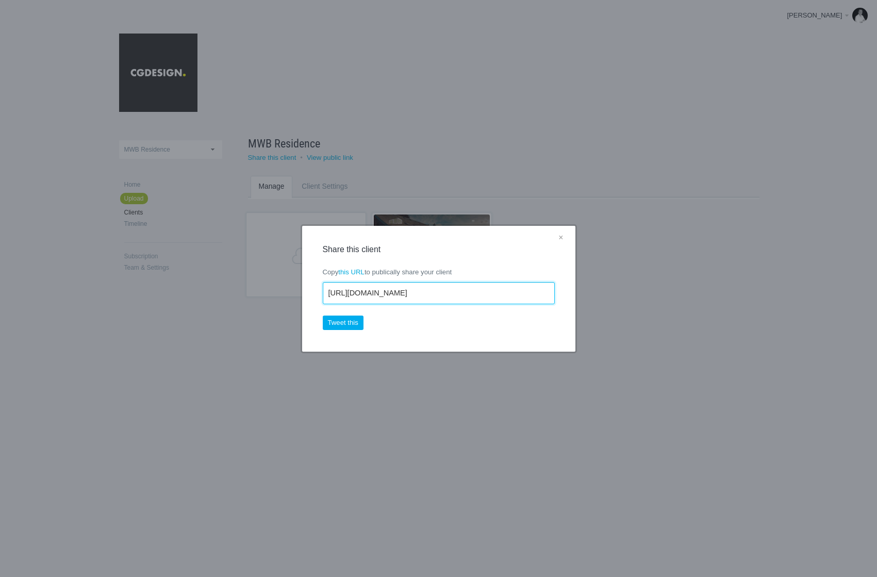
click at [456, 297] on input "https://cgdesign.prevue.it/c/2md" at bounding box center [439, 293] width 232 height 23
drag, startPoint x: 480, startPoint y: 291, endPoint x: 322, endPoint y: 289, distance: 157.8
click at [323, 290] on input "https://cgdesign.prevue.it/c/2md" at bounding box center [439, 293] width 232 height 23
click at [342, 271] on link "this URL" at bounding box center [351, 272] width 26 height 8
drag, startPoint x: 461, startPoint y: 292, endPoint x: 289, endPoint y: 292, distance: 171.7
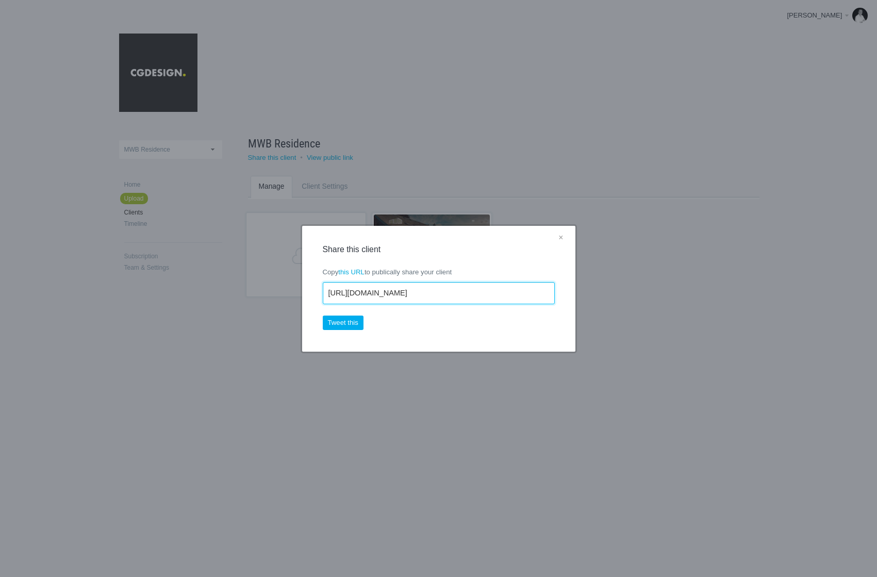
click at [289, 292] on div "× Share this client Copy this URL to publically share your client https://cgdes…" at bounding box center [438, 288] width 877 height 577
click at [358, 273] on link "this URL" at bounding box center [351, 272] width 26 height 8
click at [564, 237] on link "×" at bounding box center [560, 238] width 13 height 13
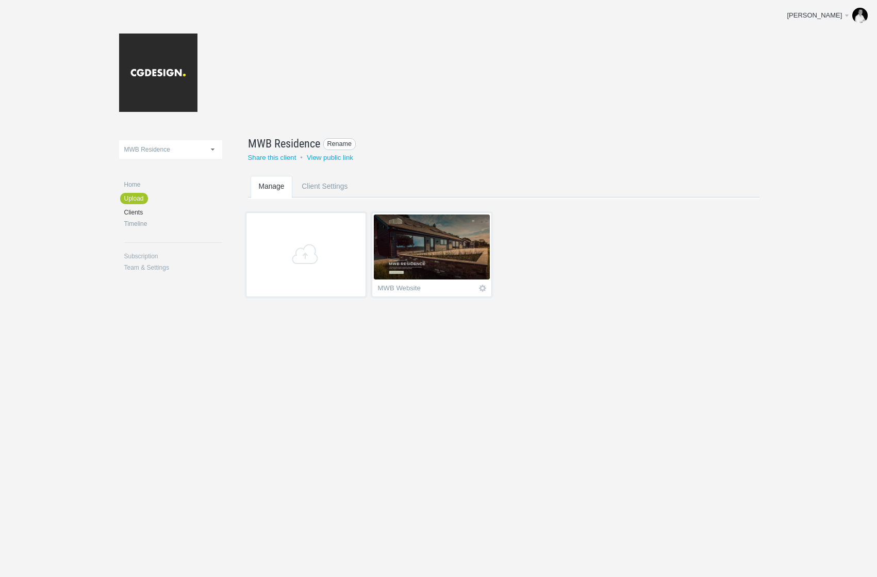
click at [337, 142] on span "Rename" at bounding box center [339, 144] width 33 height 12
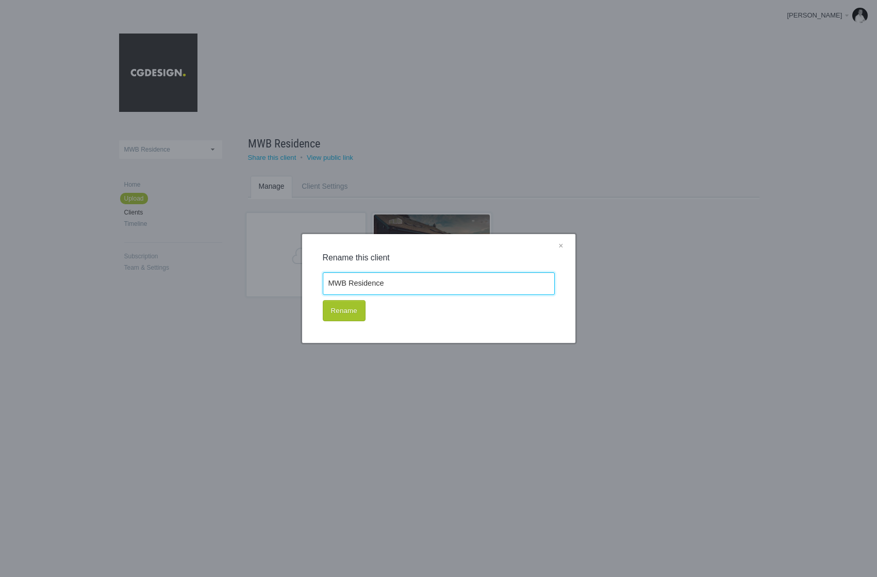
click at [352, 279] on input "MWB Residence" at bounding box center [439, 283] width 232 height 23
drag, startPoint x: 349, startPoint y: 281, endPoint x: 460, endPoint y: 287, distance: 110.6
click at [460, 287] on input "MWB Residence" at bounding box center [439, 283] width 232 height 23
type input "MWB Design & Build Group"
click at [347, 310] on button "Rename" at bounding box center [344, 311] width 43 height 22
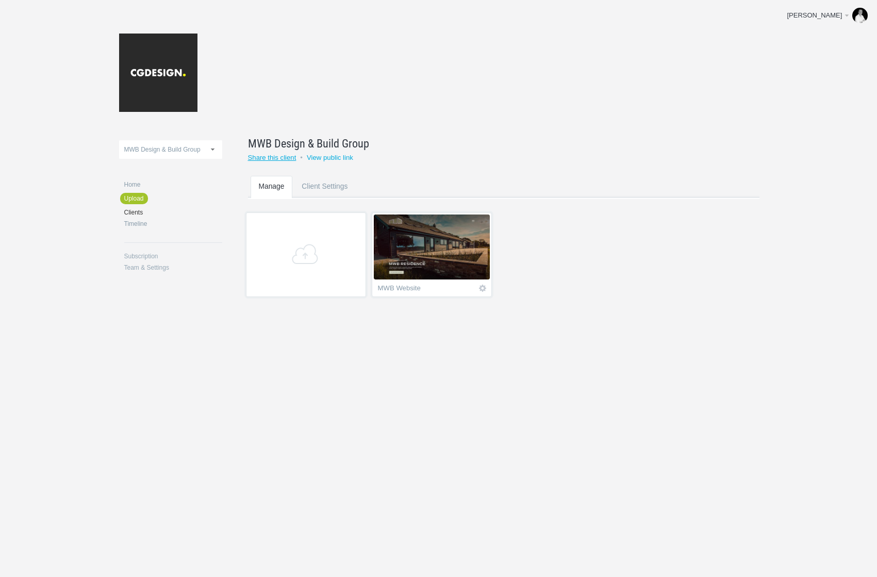
click at [281, 158] on link "Share this client" at bounding box center [272, 158] width 48 height 8
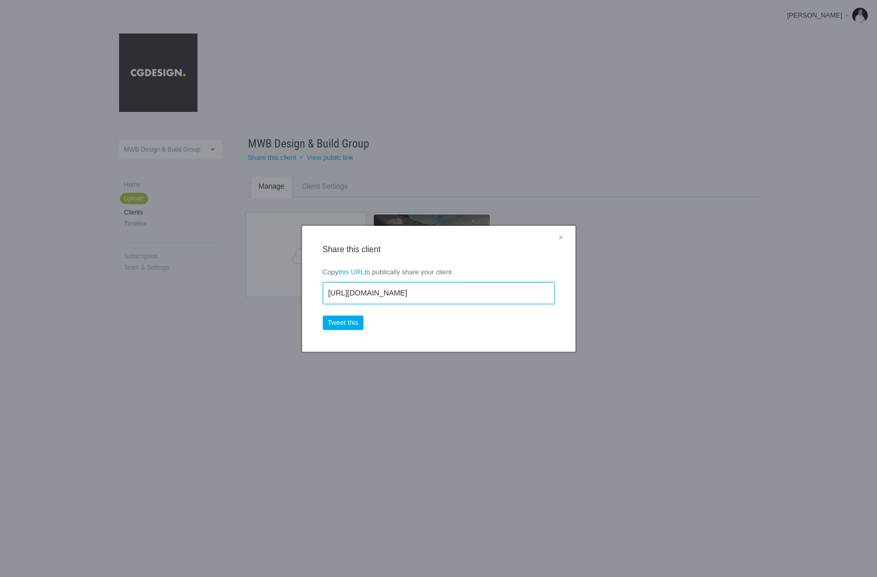
drag, startPoint x: 477, startPoint y: 293, endPoint x: 254, endPoint y: 286, distance: 222.4
click at [254, 286] on div "× Share this client Copy this URL to publically share your client https://cgdes…" at bounding box center [438, 288] width 877 height 577
click at [561, 236] on link "×" at bounding box center [560, 238] width 13 height 13
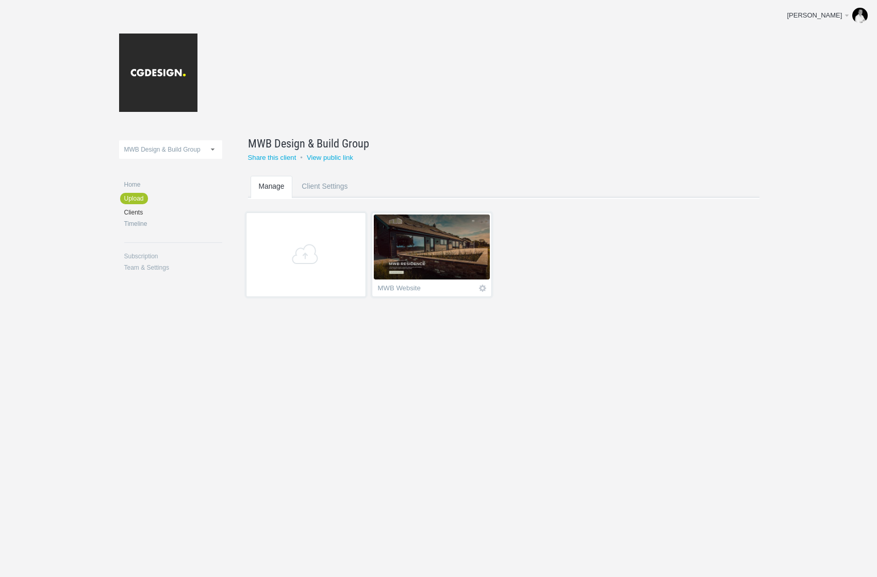
click at [453, 241] on img at bounding box center [432, 247] width 116 height 65
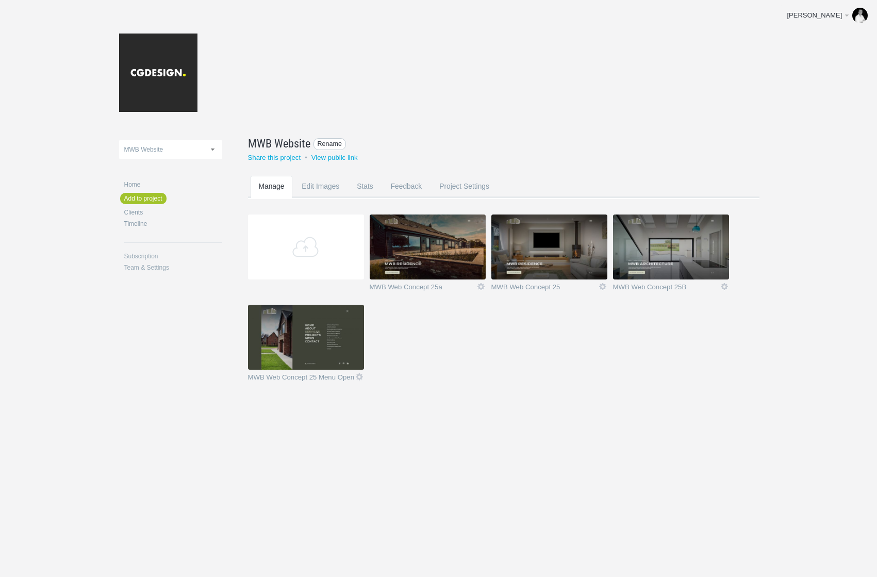
click at [324, 142] on span "Rename" at bounding box center [330, 144] width 33 height 12
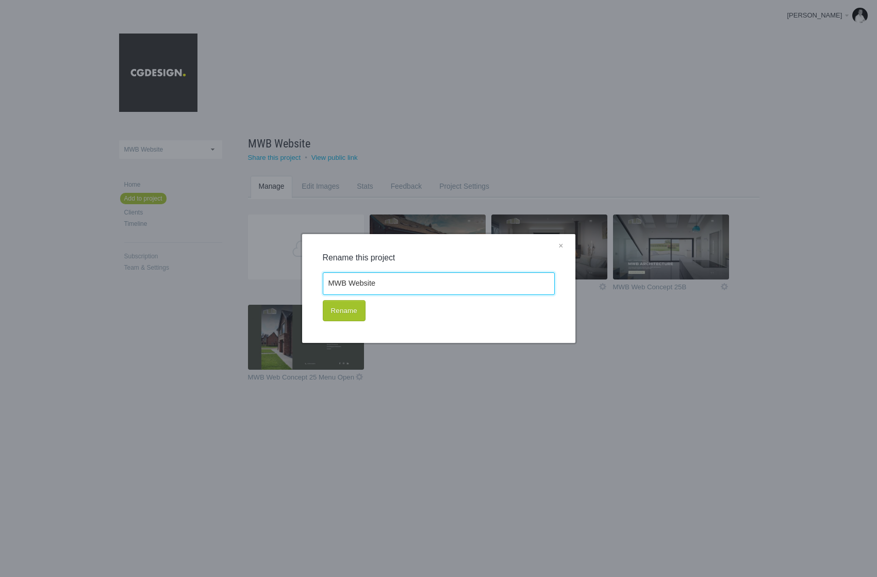
click at [362, 289] on input "MWB Website" at bounding box center [439, 283] width 232 height 23
click at [350, 284] on input "MWB Website" at bounding box center [439, 283] width 232 height 23
click at [348, 308] on button "Rename" at bounding box center [344, 311] width 43 height 22
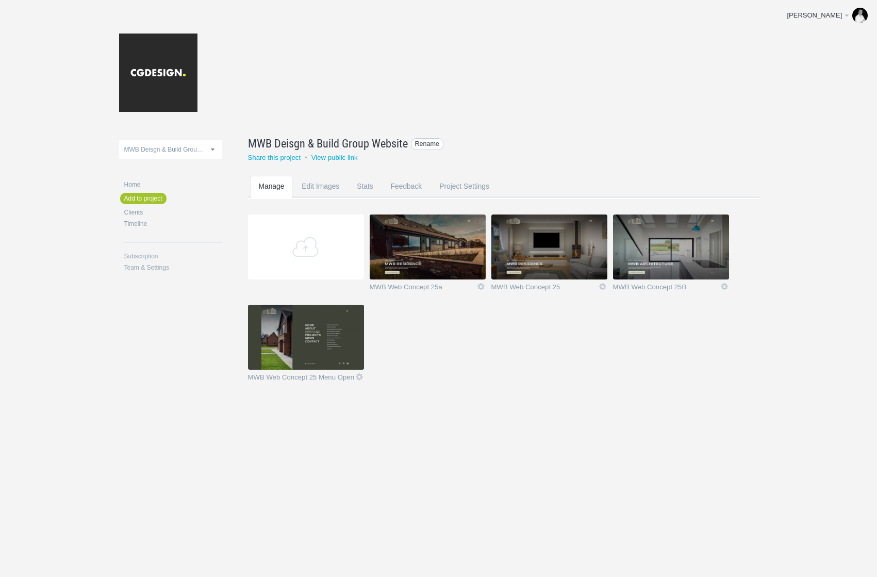
click at [424, 143] on span "Rename" at bounding box center [427, 144] width 33 height 12
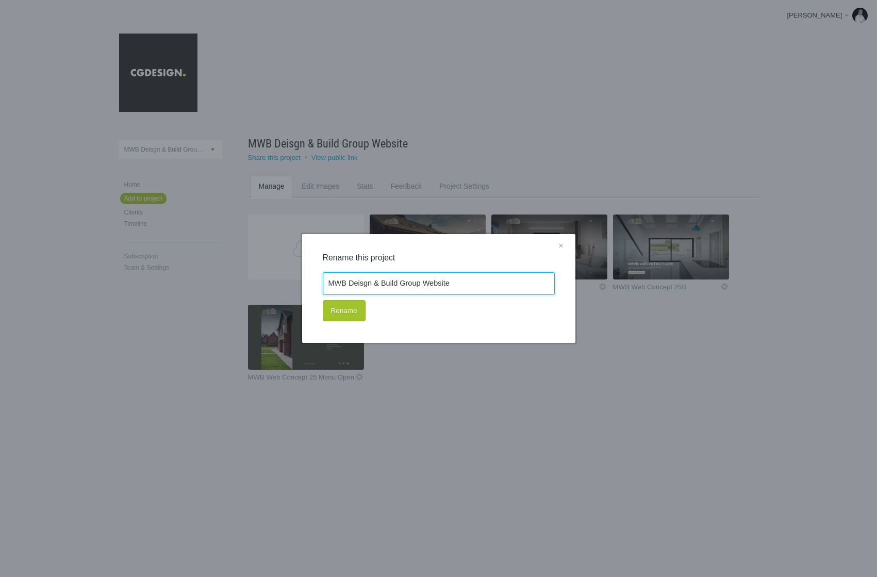
click at [361, 283] on input "MWB Deisgn & Build Group Website" at bounding box center [439, 283] width 232 height 23
click at [364, 282] on input "MWB Deisgn & Build Group Website" at bounding box center [439, 283] width 232 height 23
type input "MWB Design & Build Group Website"
click at [345, 313] on button "Rename" at bounding box center [344, 311] width 43 height 22
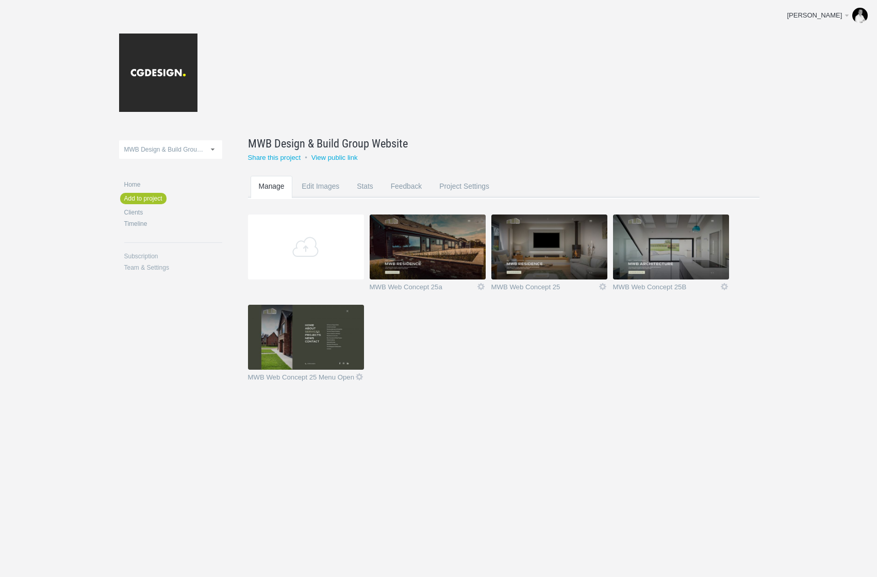
click at [442, 267] on img at bounding box center [428, 247] width 116 height 65
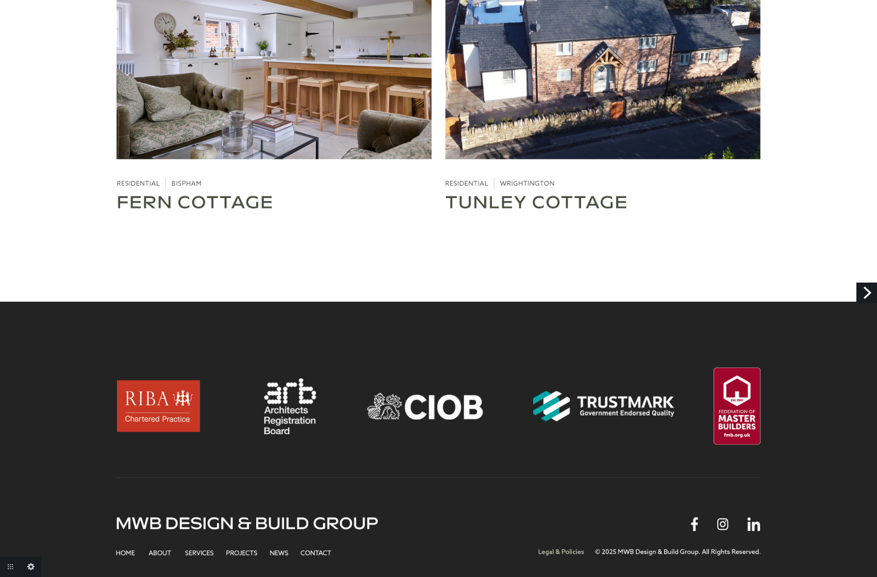
scroll to position [3164, 0]
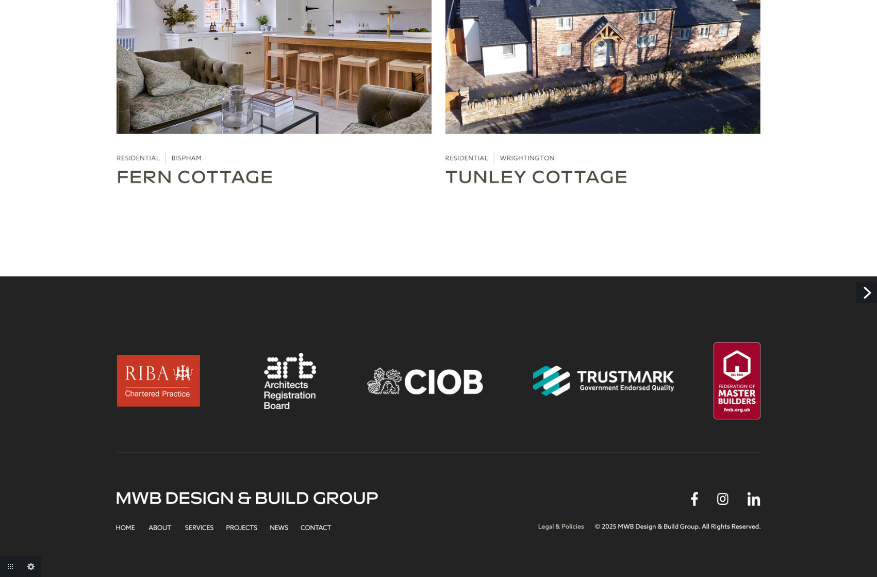
click at [863, 295] on link "Next" at bounding box center [867, 293] width 21 height 21
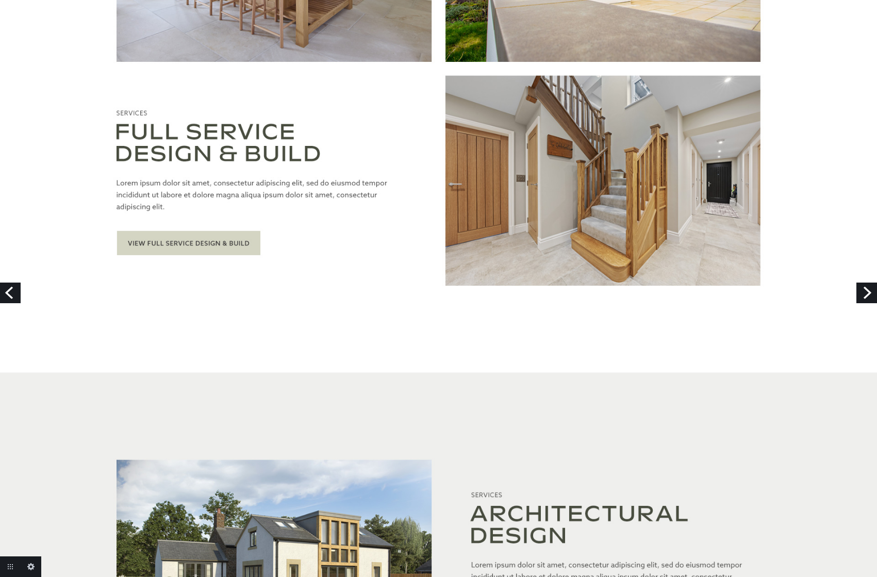
scroll to position [920, 0]
click at [867, 287] on link "Next" at bounding box center [867, 293] width 21 height 21
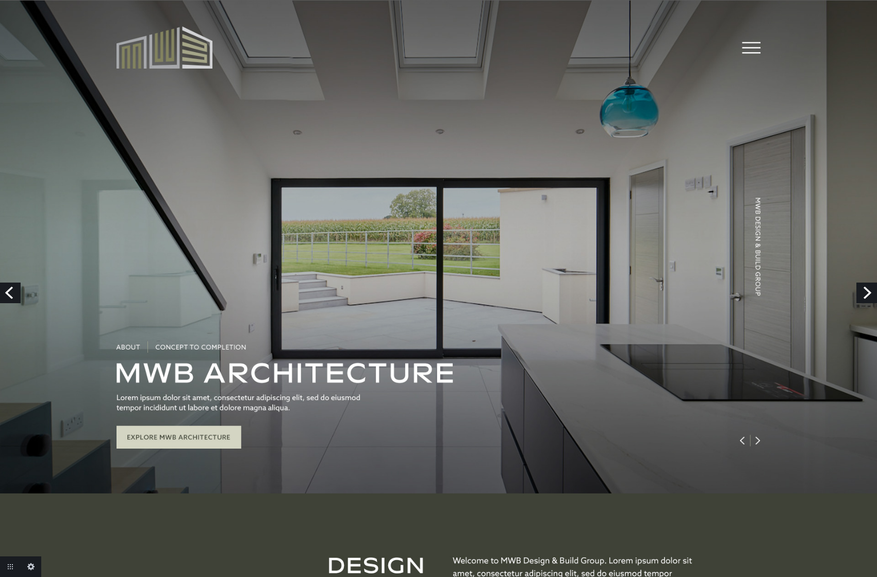
click at [870, 289] on link "Next" at bounding box center [867, 293] width 21 height 21
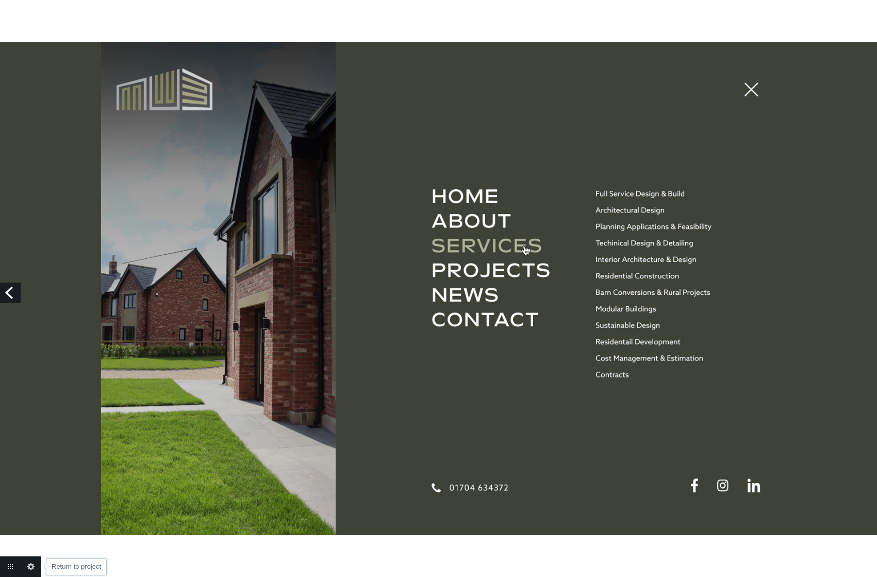
click at [11, 564] on link "Return to project" at bounding box center [10, 566] width 21 height 21
